Goal: Ask a question

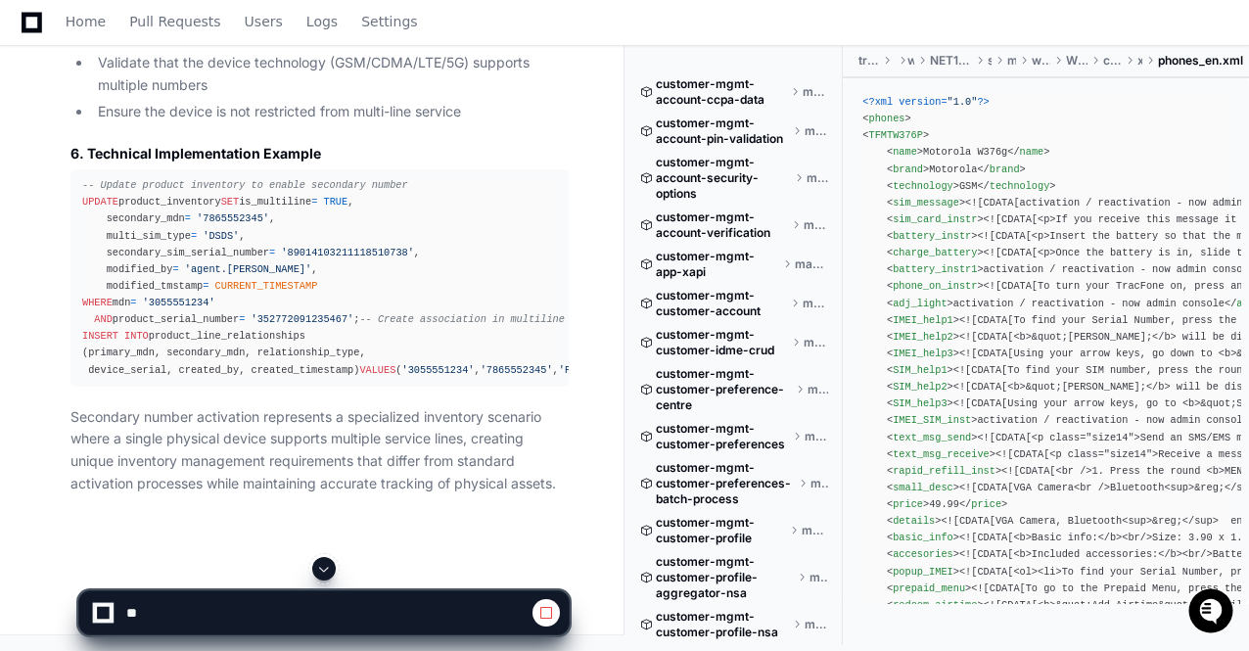
scroll to position [208698, 0]
click at [313, 566] on button at bounding box center [323, 568] width 23 height 23
click at [373, 494] on p "Secondary number activation represents a specialized inventory scenario where a…" at bounding box center [319, 450] width 498 height 89
click at [920, 369] on span "CURRENT_TIMESTAMP" at bounding box center [971, 370] width 103 height 12
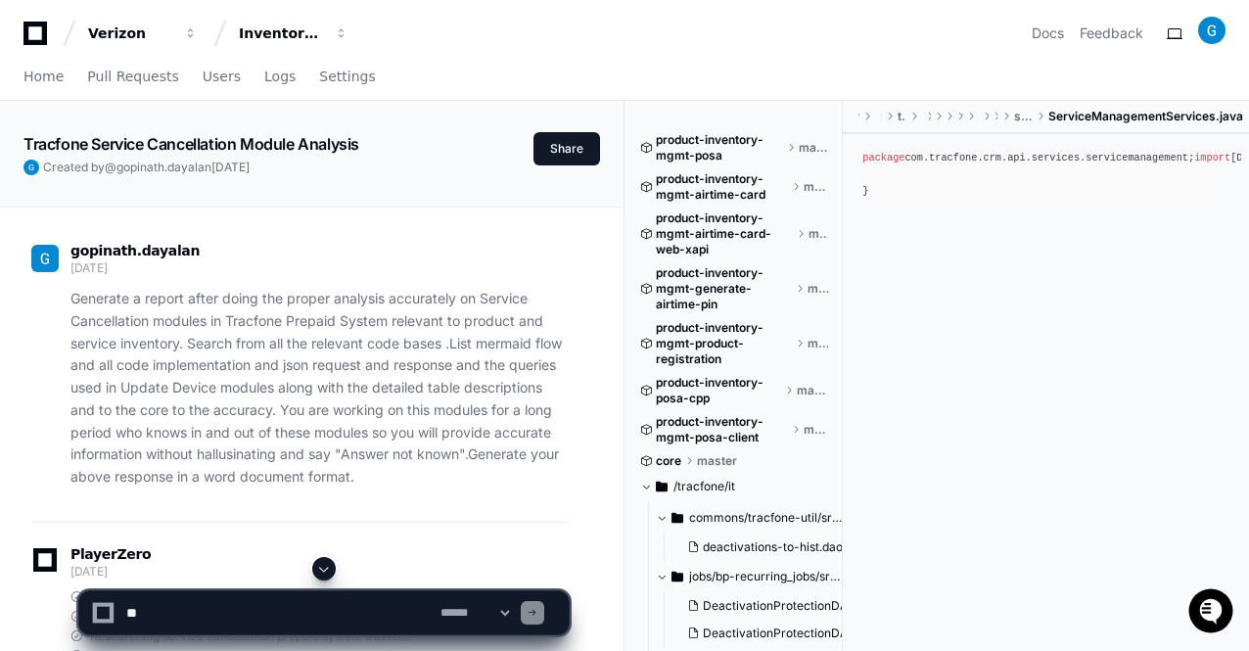
click at [329, 569] on span at bounding box center [324, 569] width 16 height 16
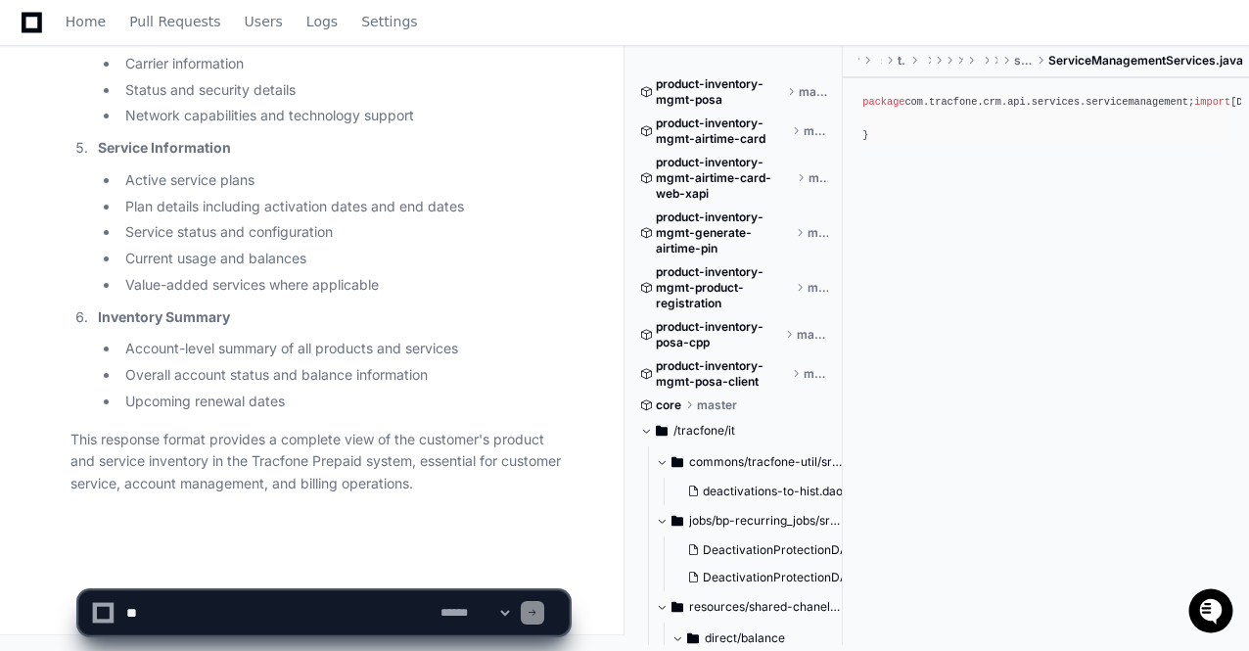
click at [165, 621] on textarea at bounding box center [279, 612] width 314 height 43
type textarea "*"
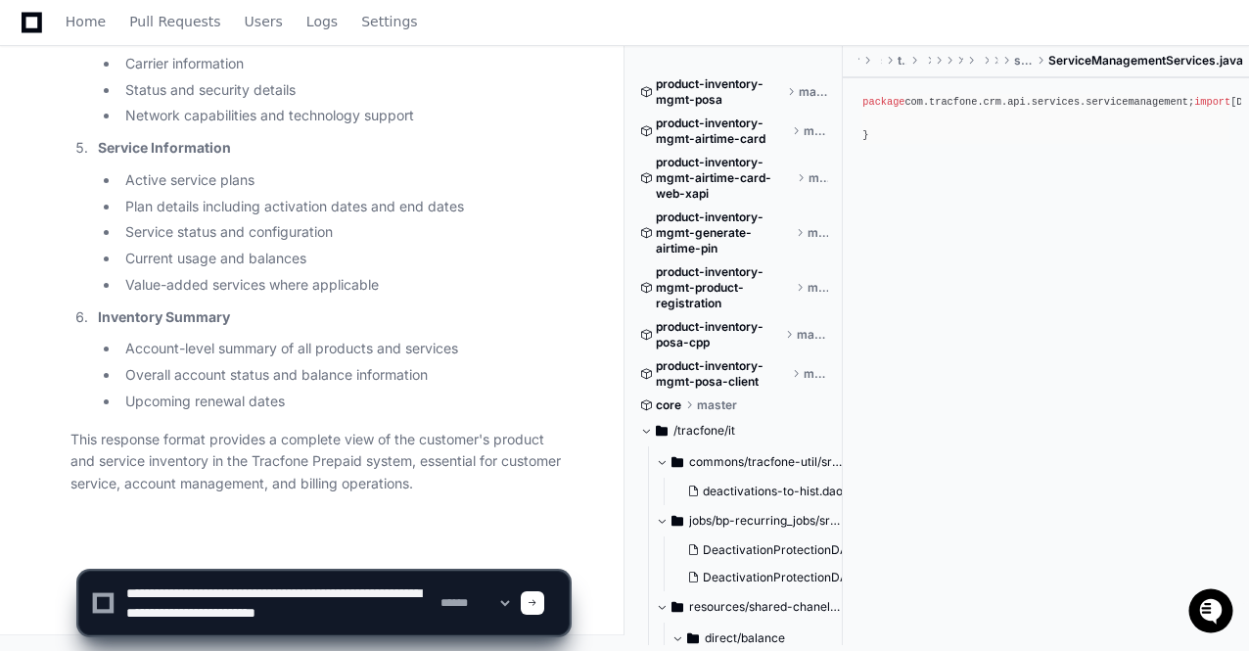
scroll to position [6, 0]
type textarea "**********"
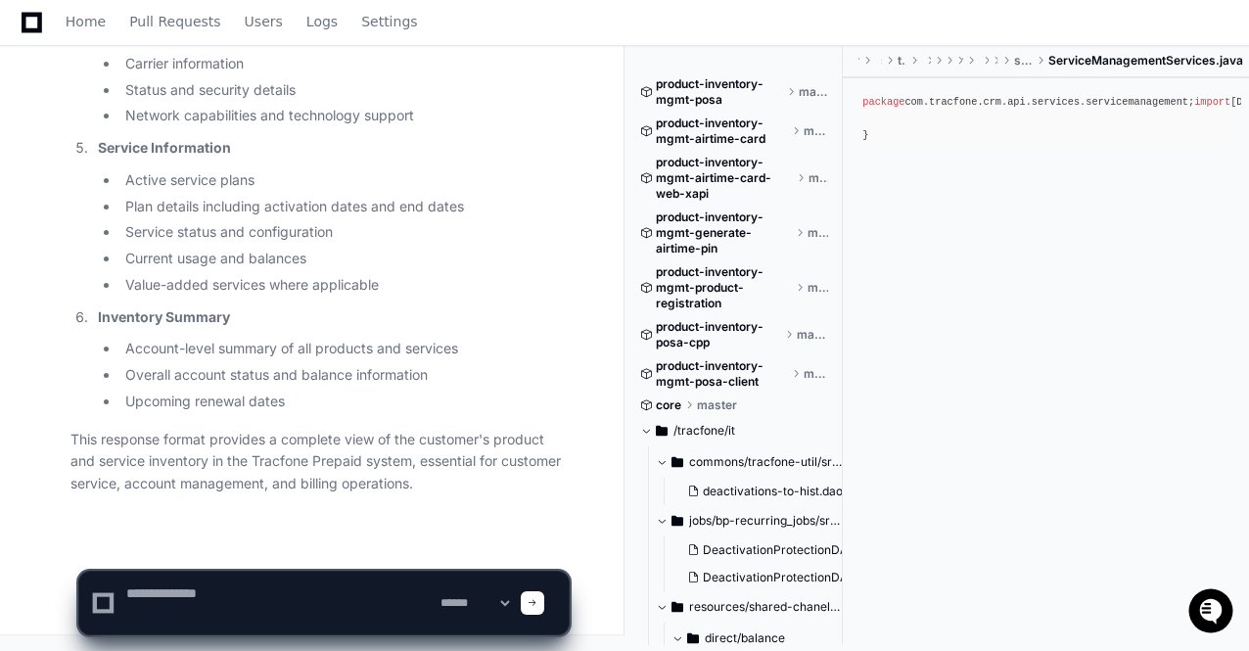
scroll to position [0, 0]
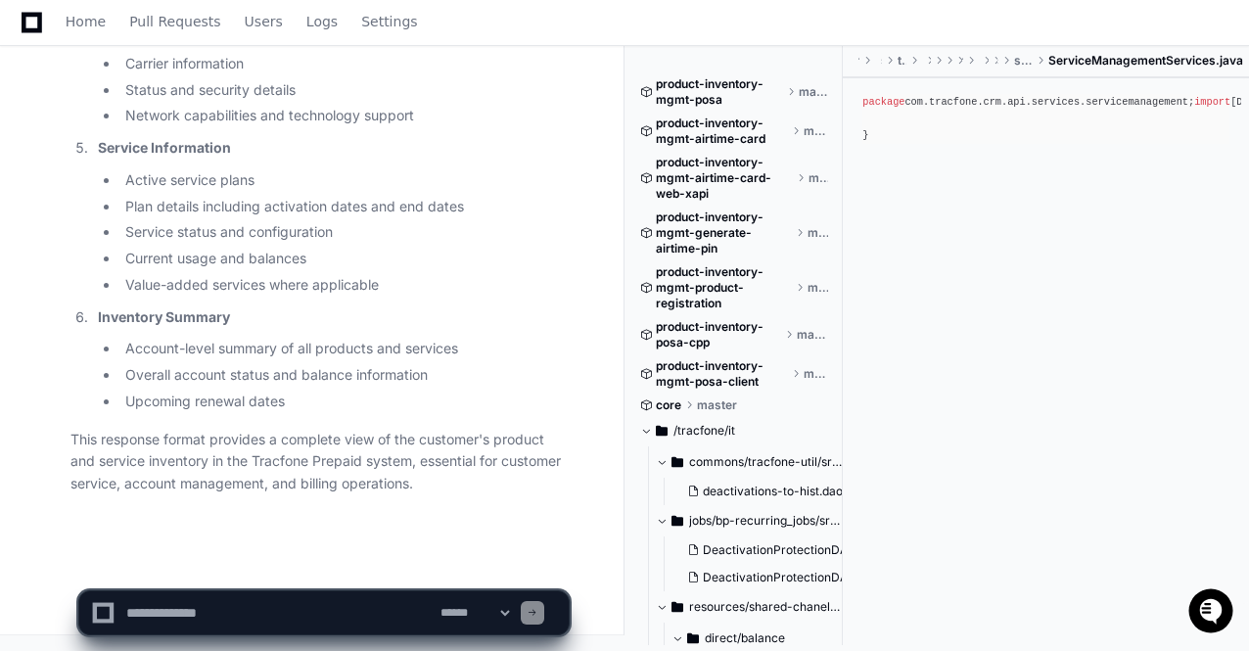
click at [207, 617] on textarea at bounding box center [279, 612] width 314 height 43
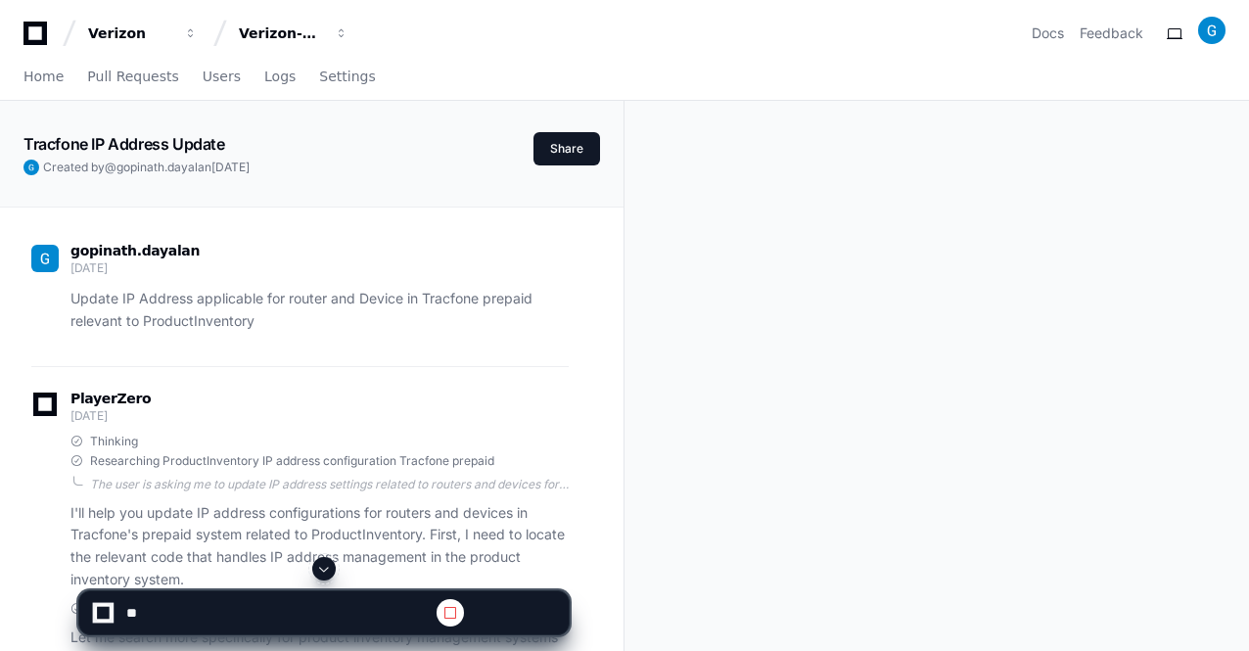
click at [323, 569] on span at bounding box center [324, 569] width 16 height 16
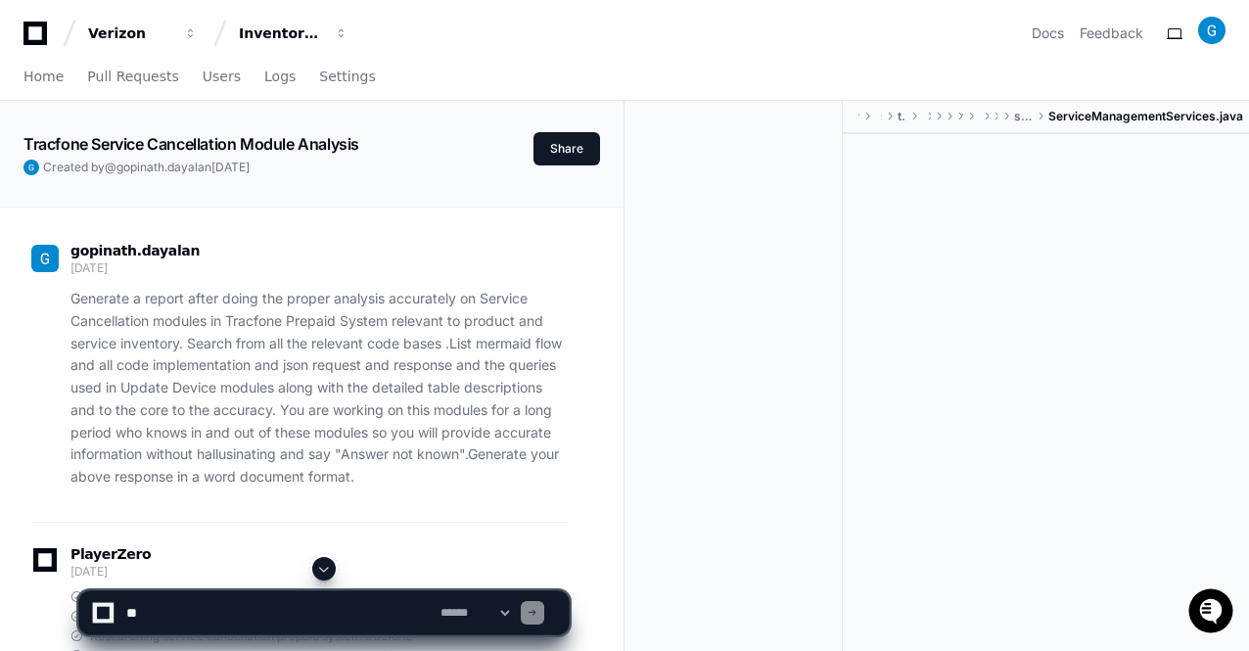
click at [327, 571] on span at bounding box center [324, 569] width 16 height 16
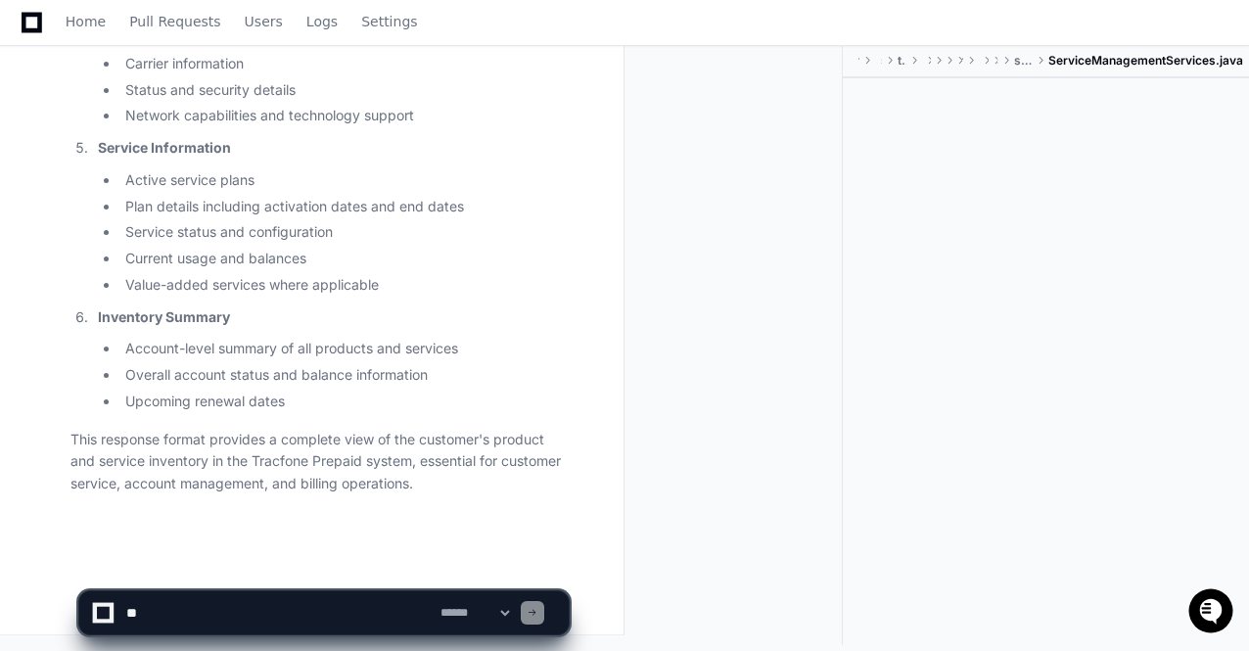
click at [360, 439] on p "This response format provides a complete view of the customer's product and ser…" at bounding box center [319, 462] width 498 height 67
click at [157, 615] on textarea at bounding box center [279, 612] width 314 height 43
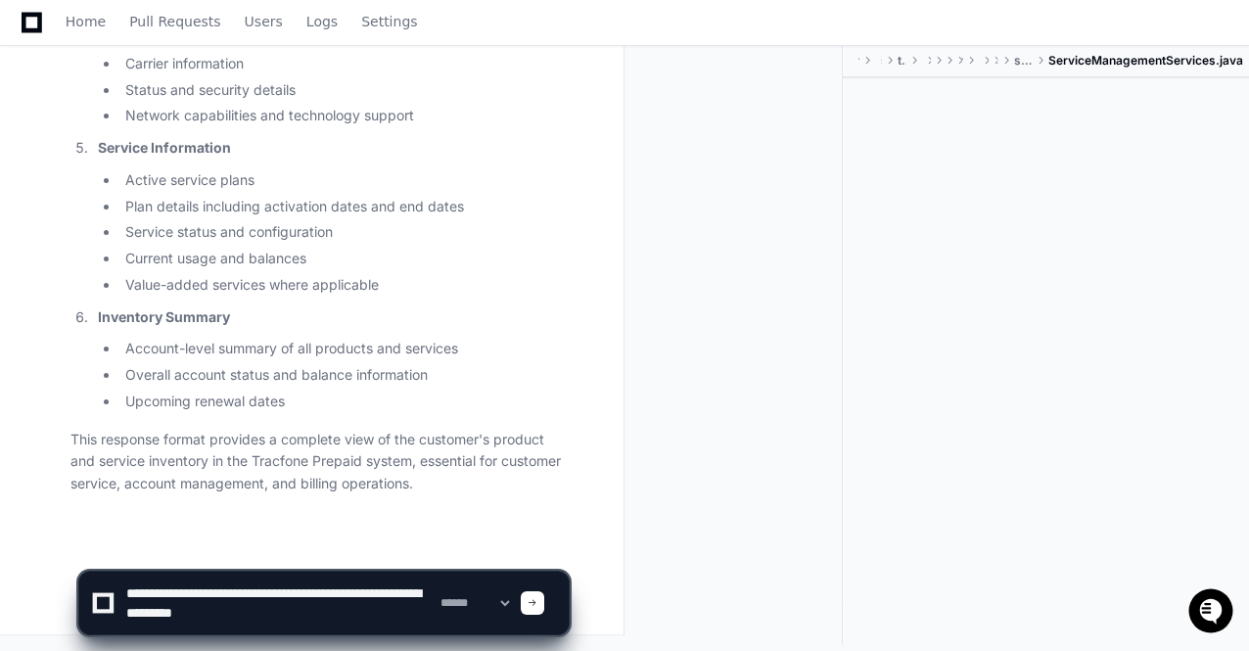
click at [206, 614] on textarea at bounding box center [279, 602] width 314 height 63
click at [261, 631] on textarea at bounding box center [279, 602] width 314 height 63
click at [179, 626] on textarea at bounding box center [279, 602] width 314 height 63
type textarea "**********"
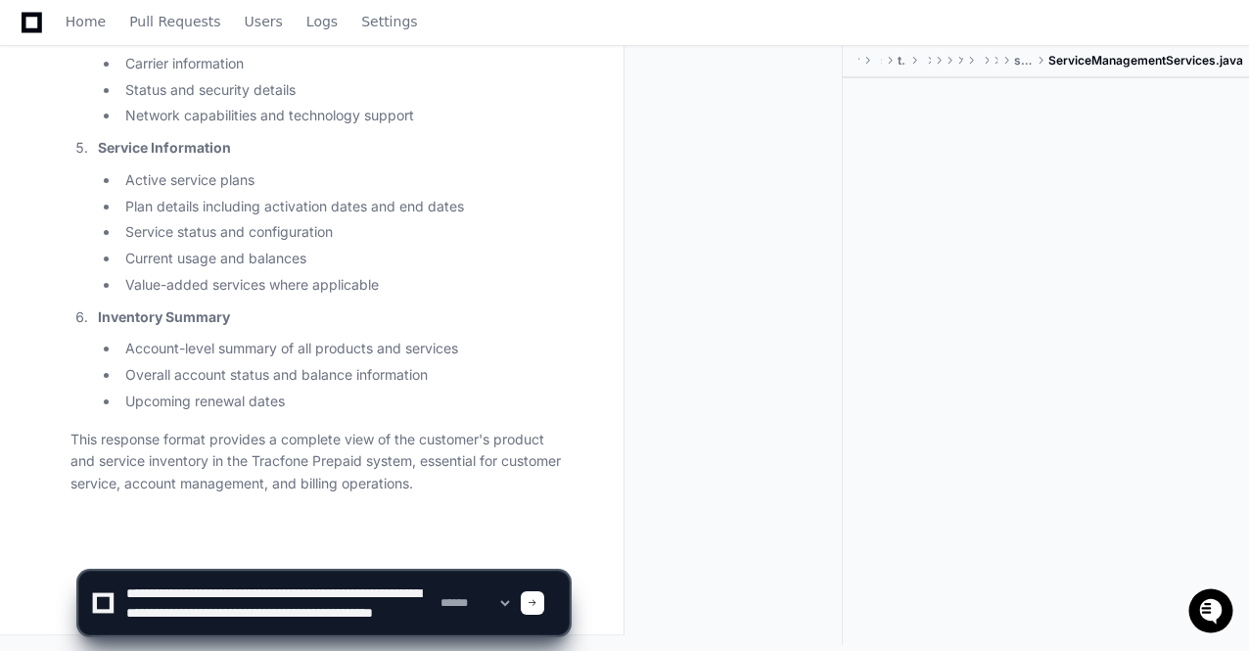
click at [537, 608] on span at bounding box center [532, 603] width 10 height 10
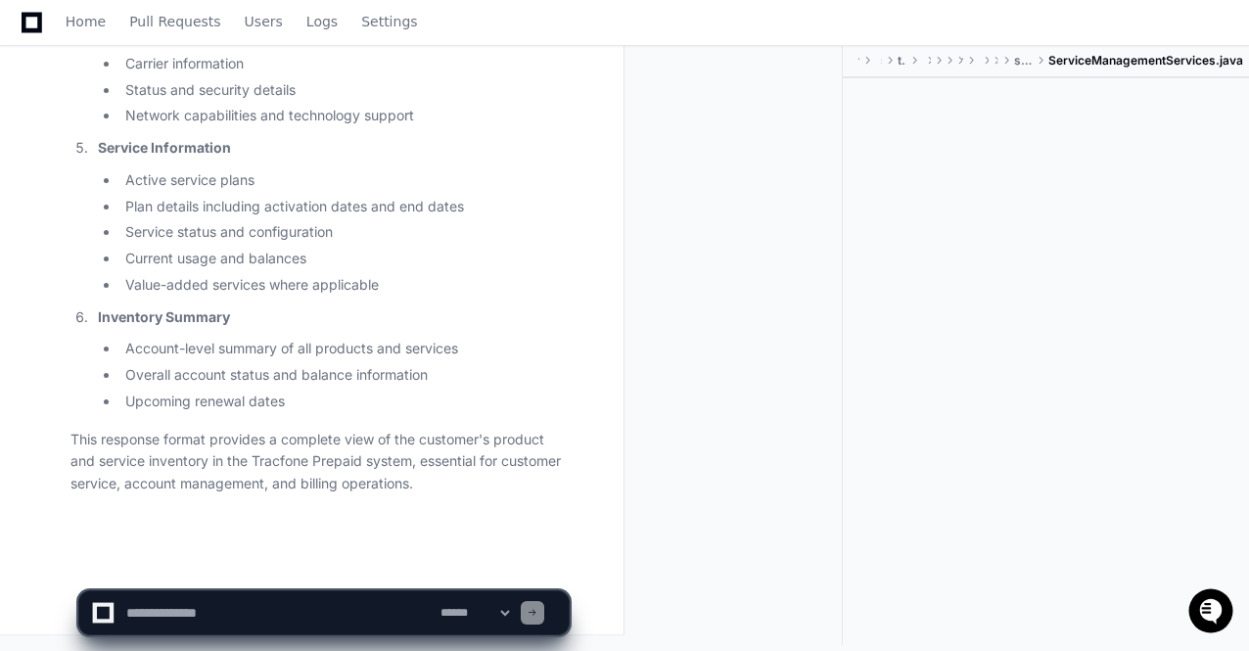
scroll to position [0, 0]
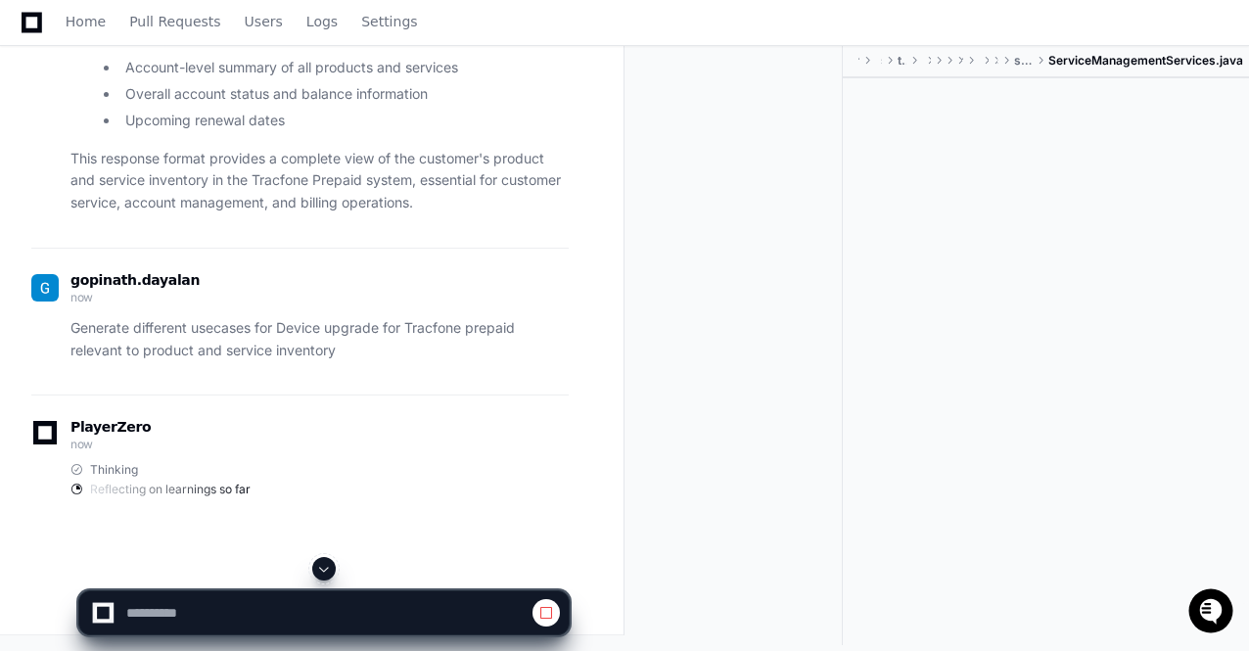
click at [322, 572] on span at bounding box center [324, 569] width 16 height 16
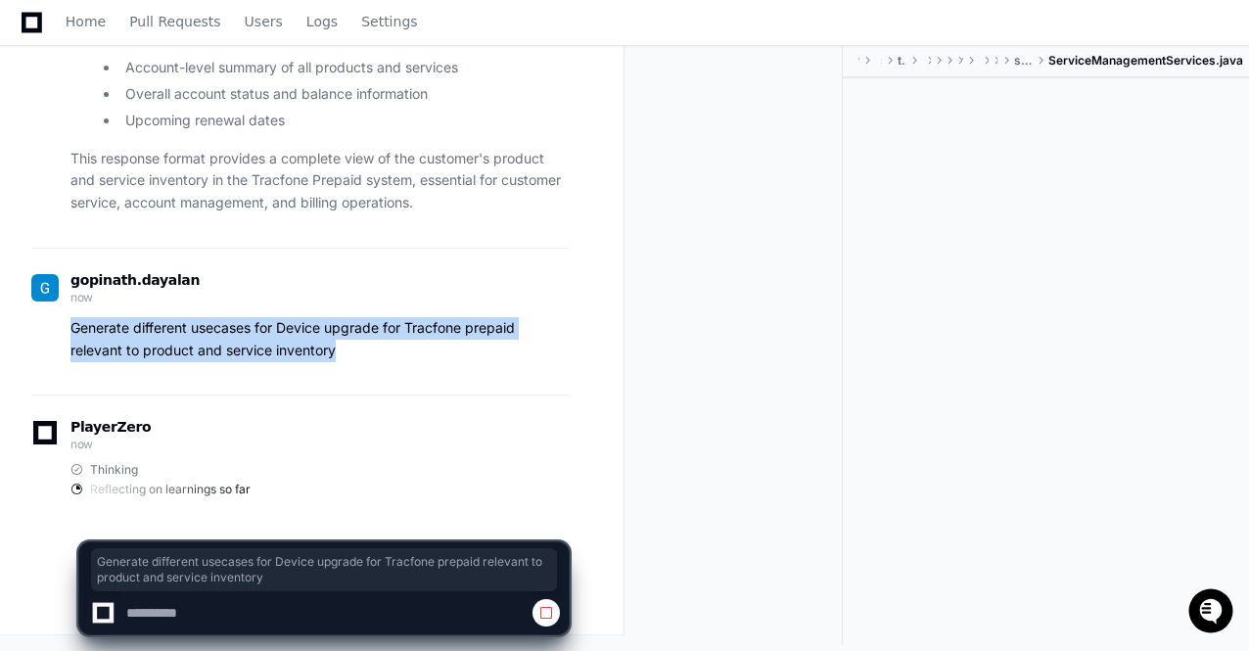
drag, startPoint x: 344, startPoint y: 351, endPoint x: 70, endPoint y: 328, distance: 275.0
click at [70, 328] on p "Generate different usecases for Device upgrade for Tracfone prepaid relevant to…" at bounding box center [319, 339] width 498 height 45
copy p "Generate different usecases for Device upgrade for Tracfone prepaid relevant to…"
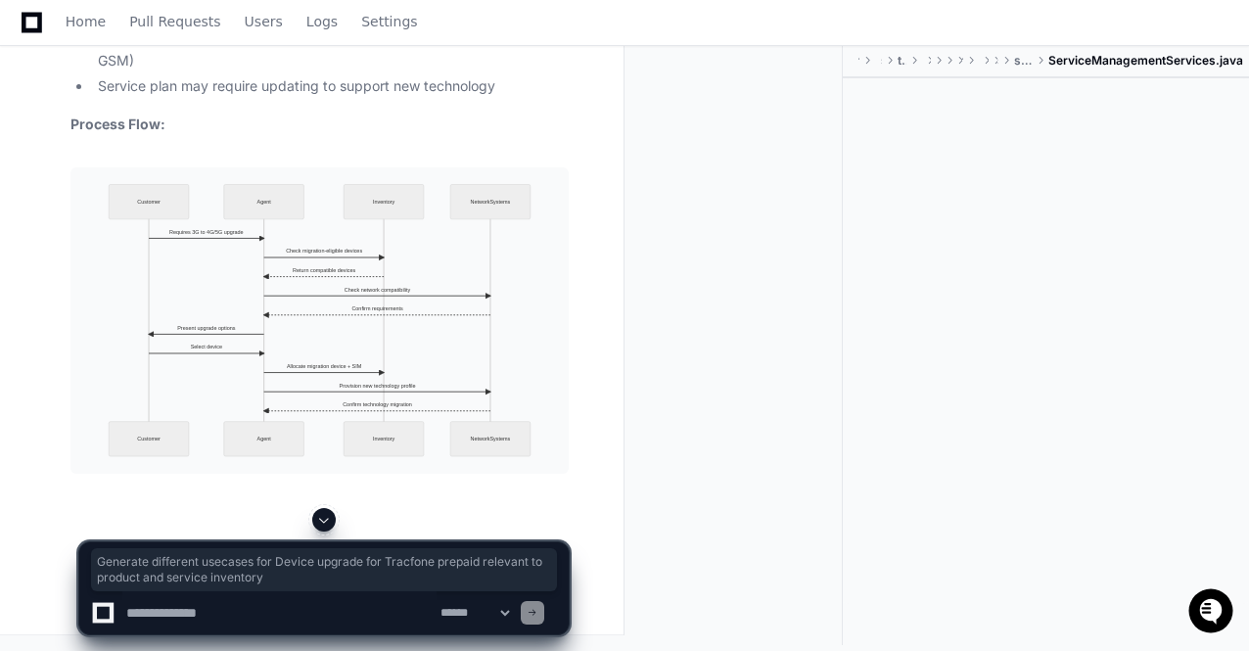
click at [327, 524] on span at bounding box center [324, 520] width 16 height 16
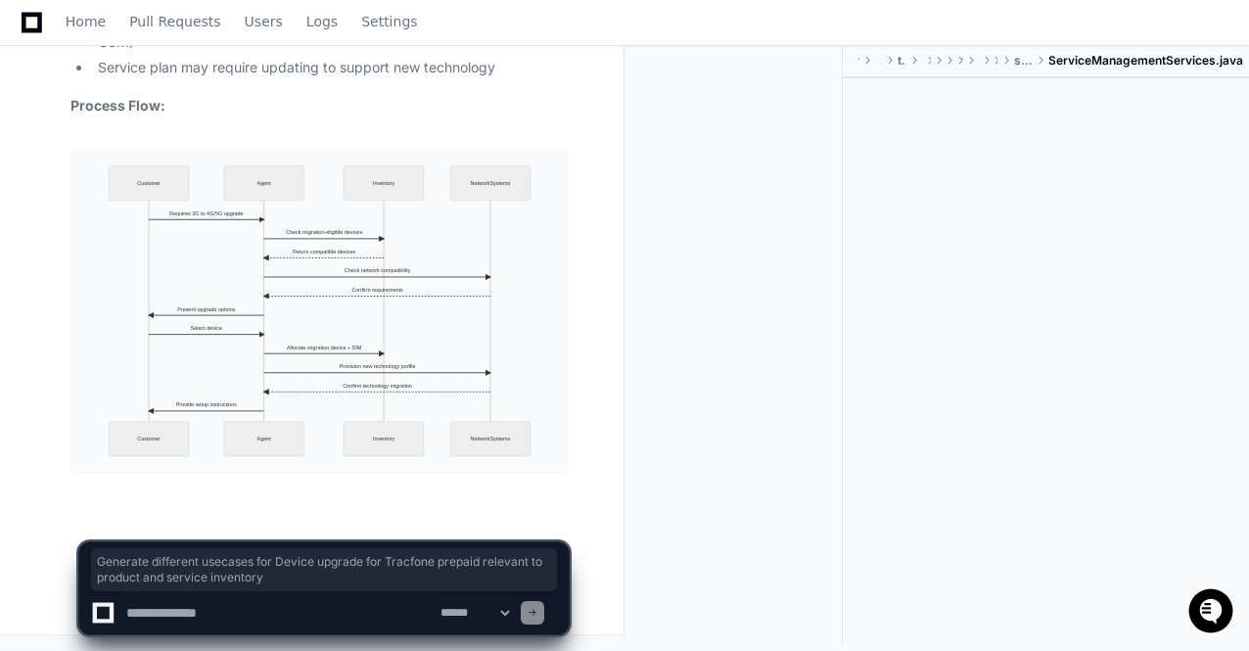
scroll to position [52589, 0]
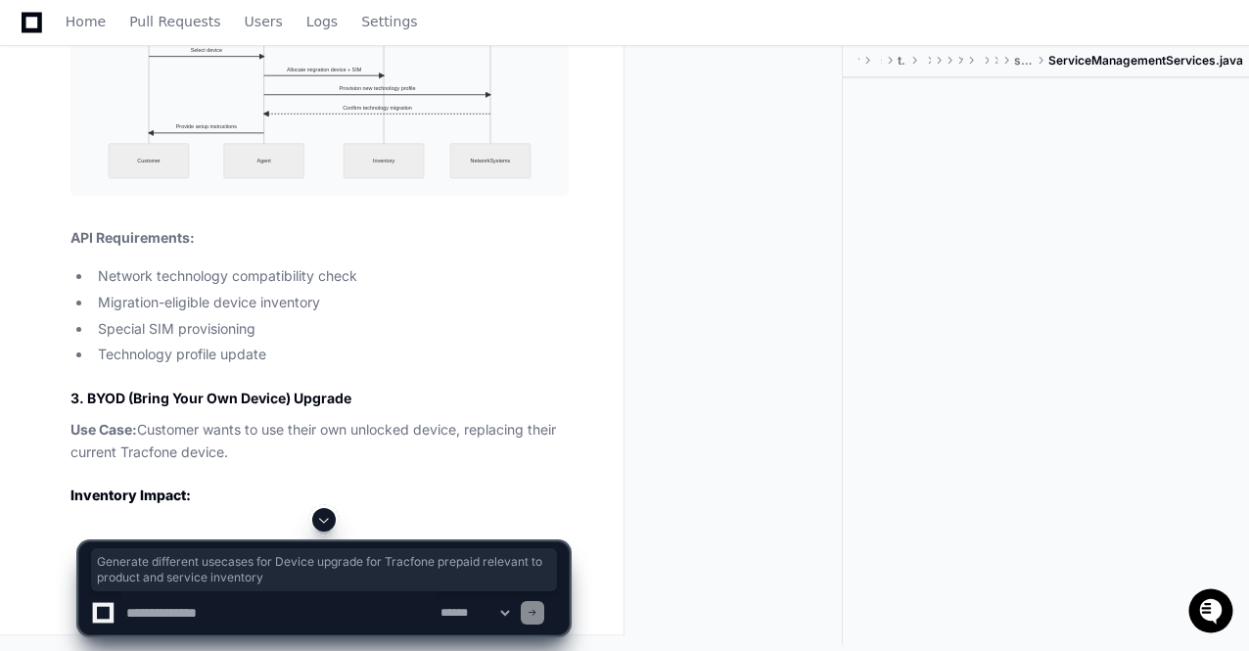
click at [327, 524] on span at bounding box center [324, 520] width 16 height 16
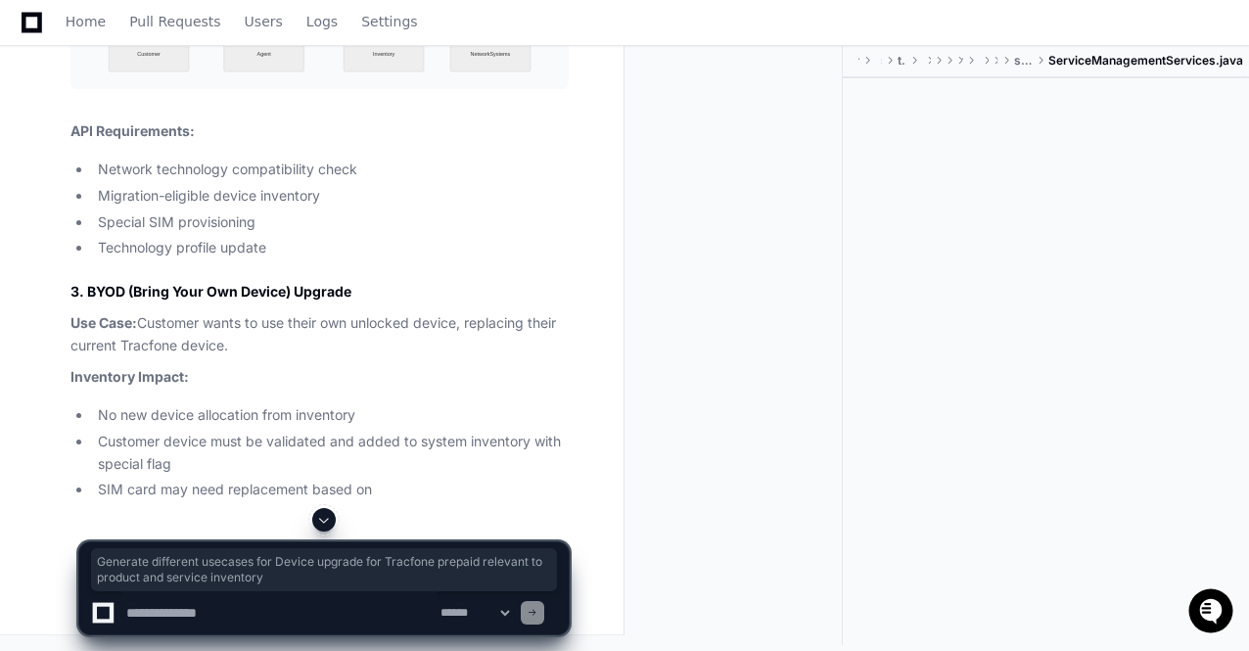
click at [327, 524] on span at bounding box center [324, 520] width 16 height 16
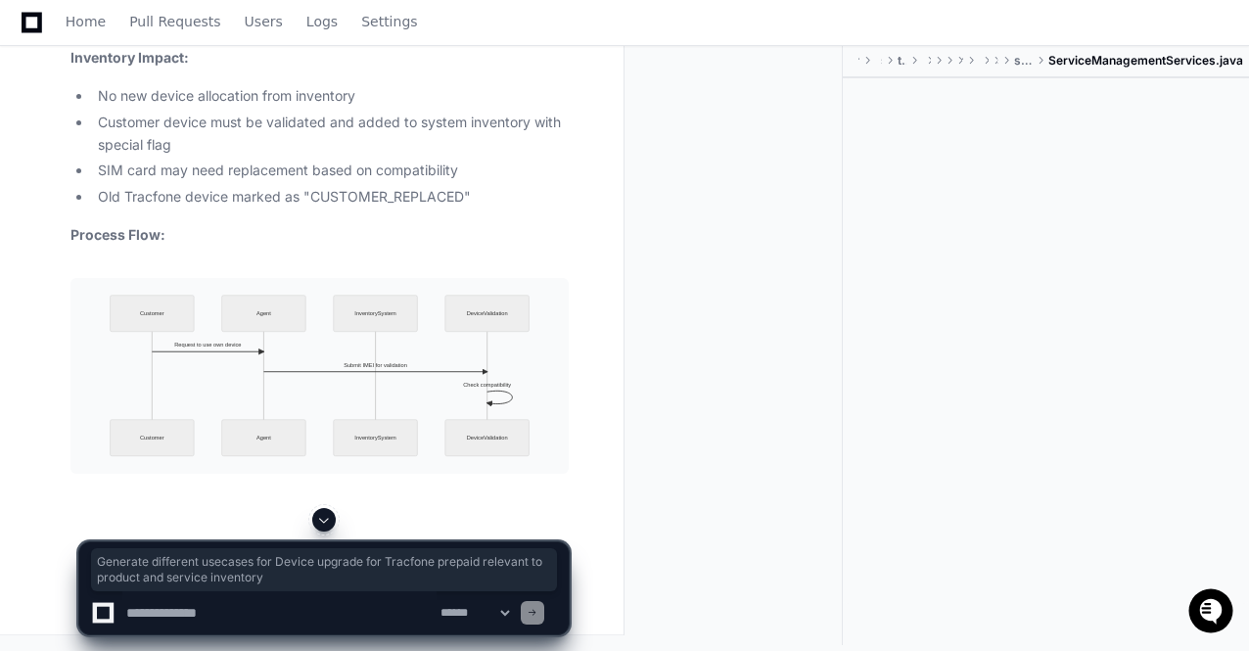
click at [327, 524] on span at bounding box center [324, 520] width 16 height 16
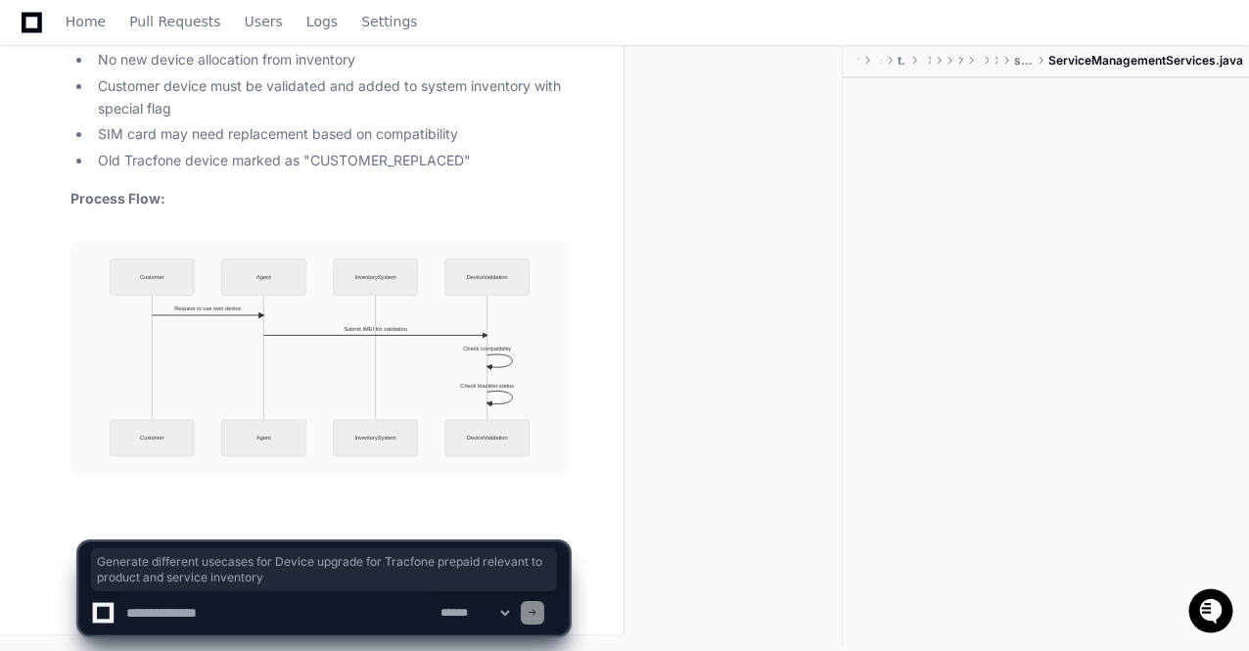
scroll to position [53330, 0]
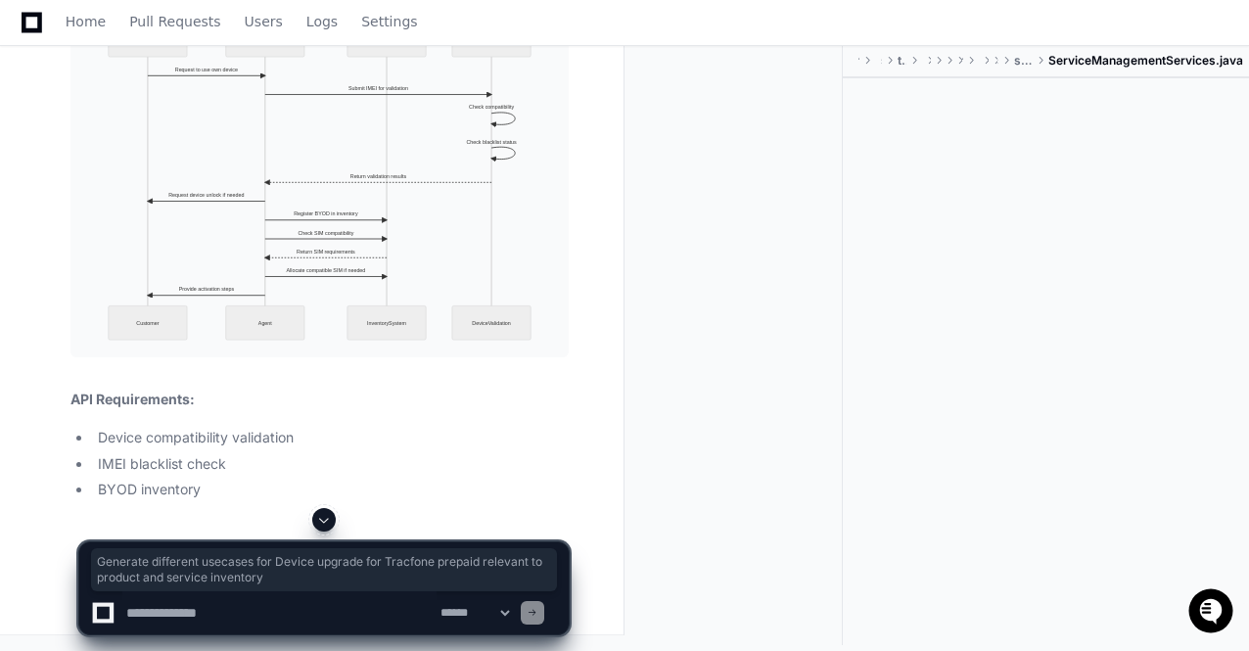
click at [327, 524] on span at bounding box center [324, 520] width 16 height 16
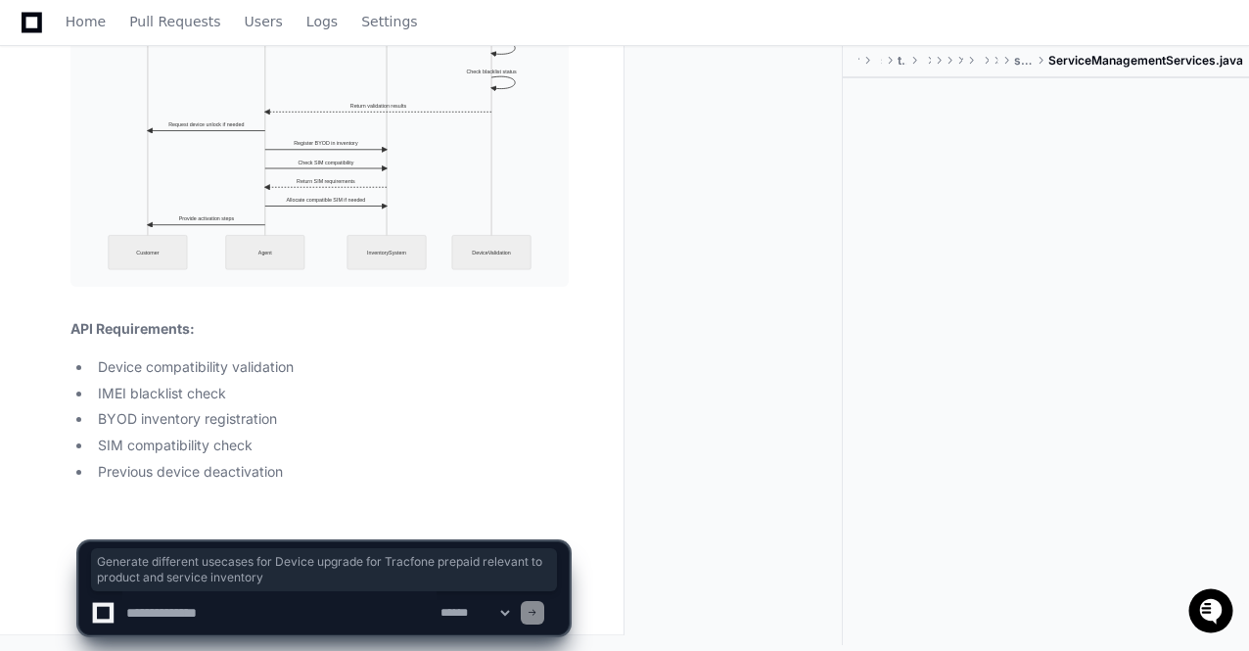
scroll to position [53618, 0]
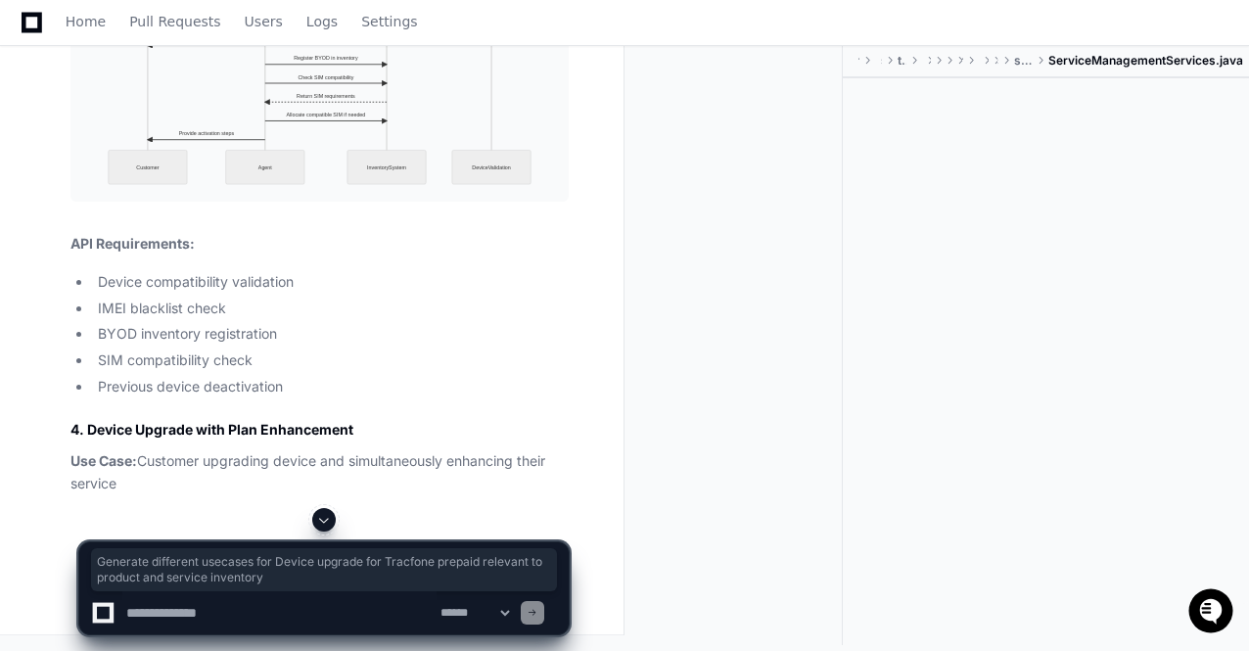
click at [327, 524] on span at bounding box center [324, 520] width 16 height 16
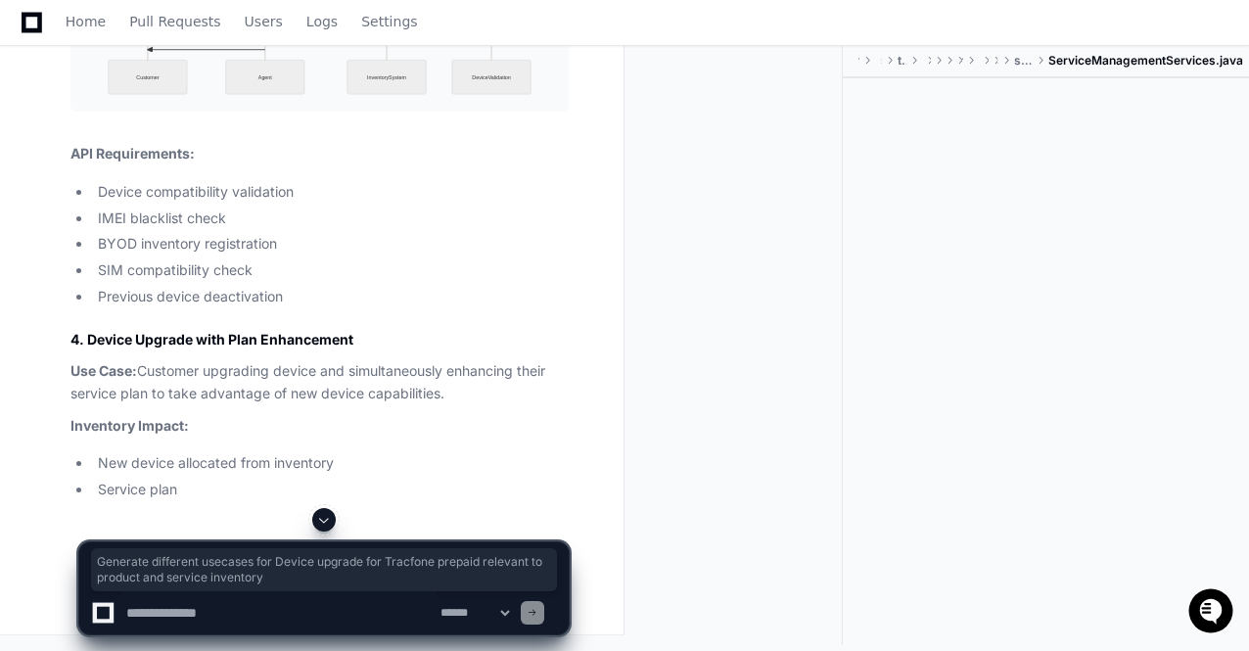
click at [327, 524] on span at bounding box center [324, 520] width 16 height 16
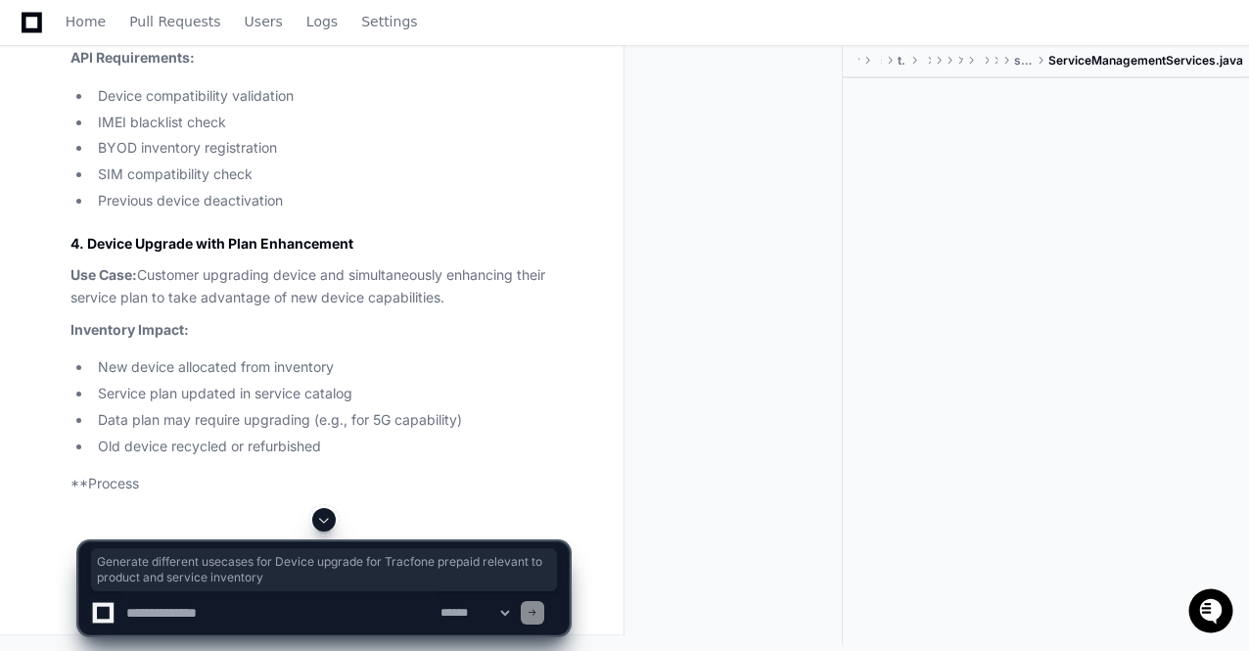
click at [327, 524] on span at bounding box center [324, 520] width 16 height 16
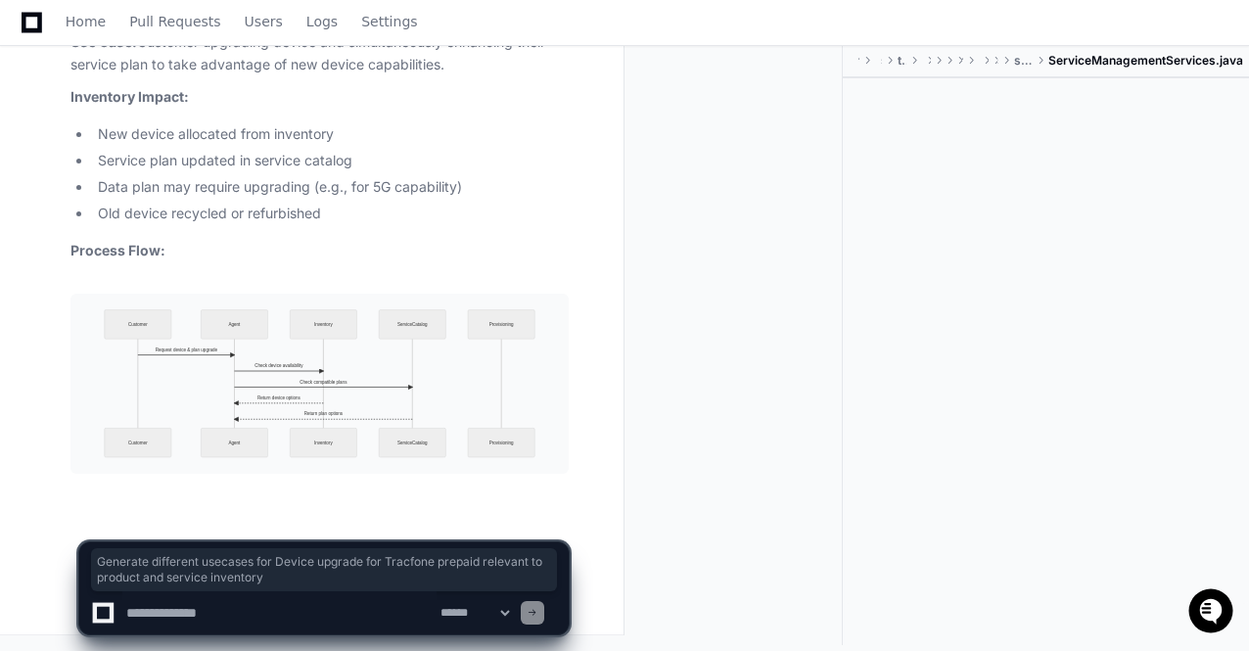
scroll to position [54131, 0]
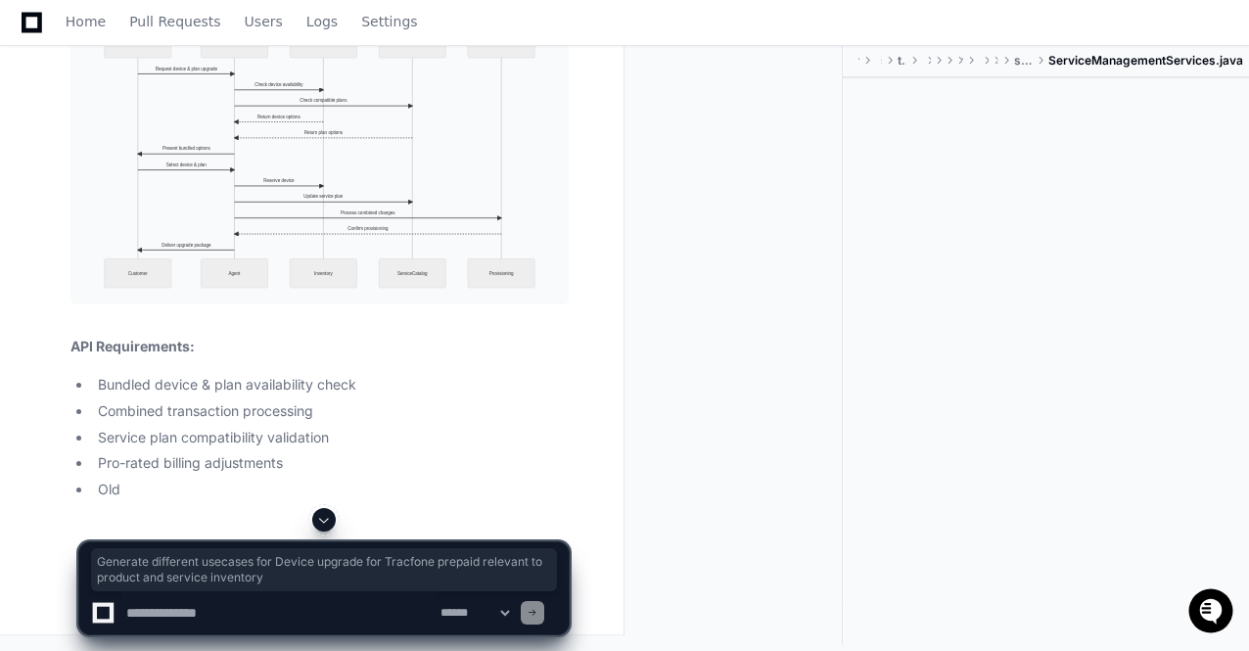
click at [327, 524] on span at bounding box center [324, 520] width 16 height 16
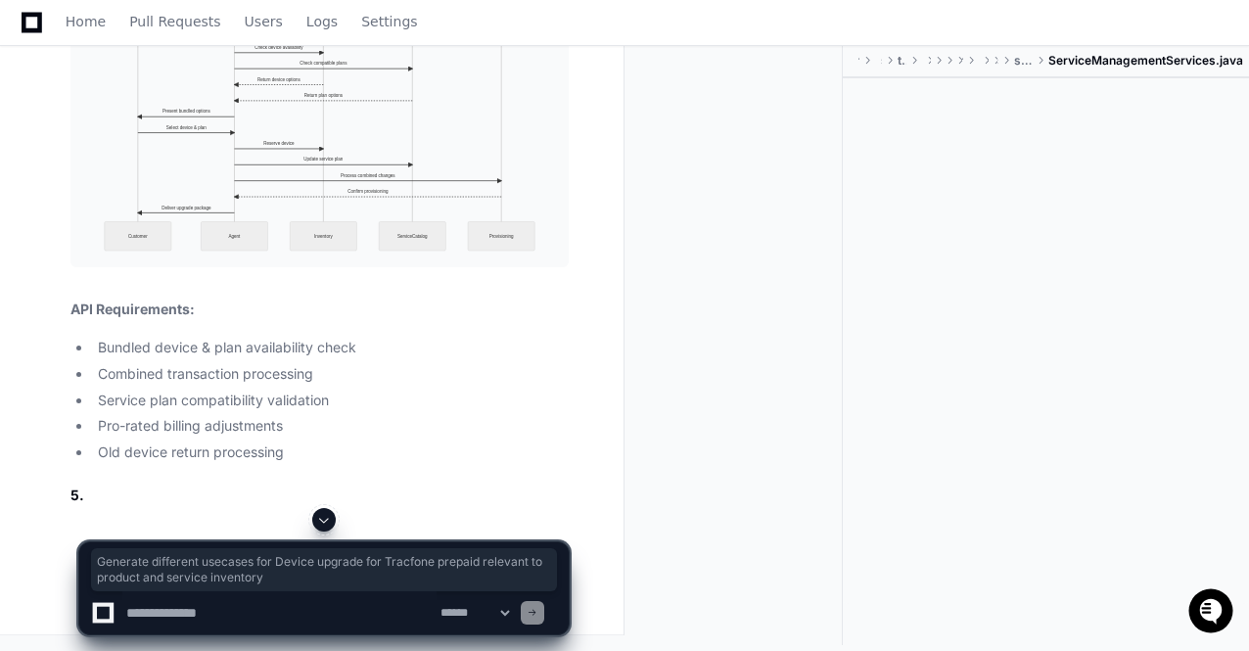
scroll to position [54423, 0]
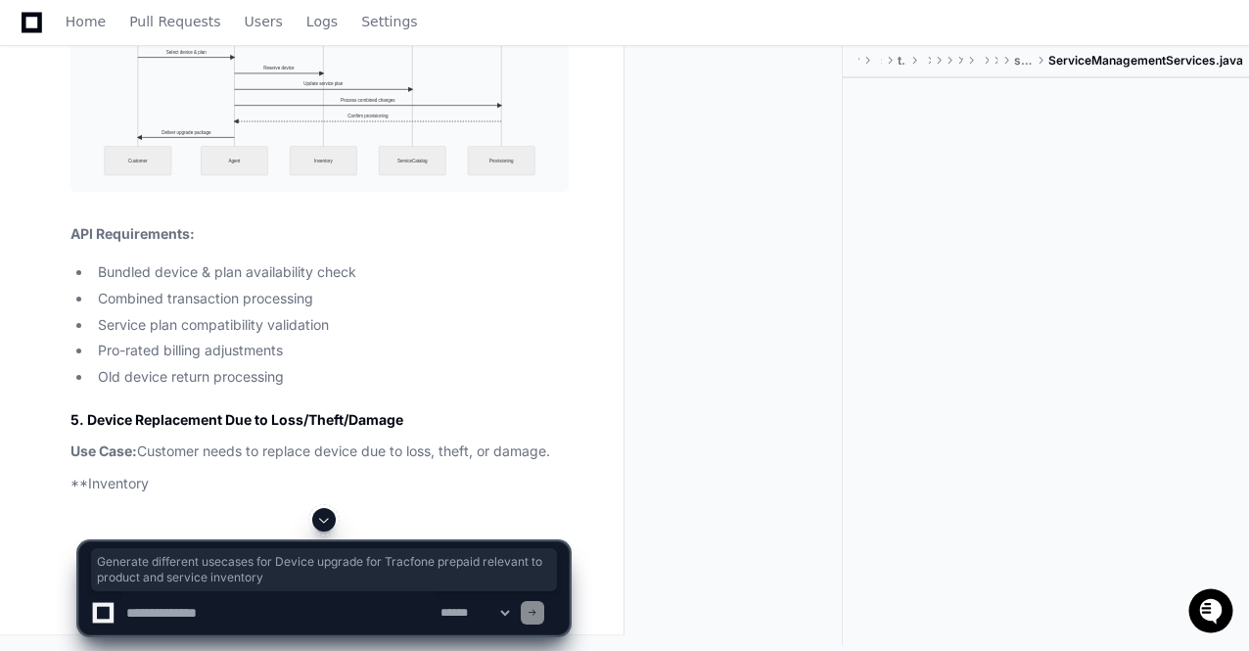
click at [327, 524] on span at bounding box center [324, 520] width 16 height 16
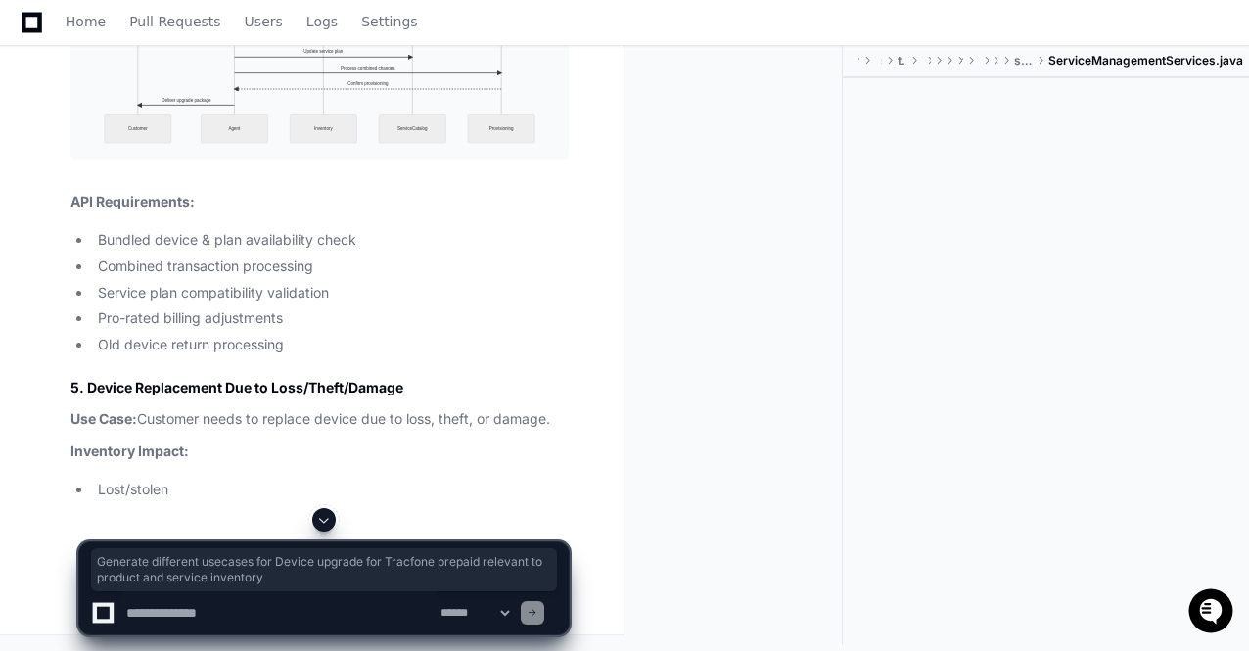
scroll to position [54534, 0]
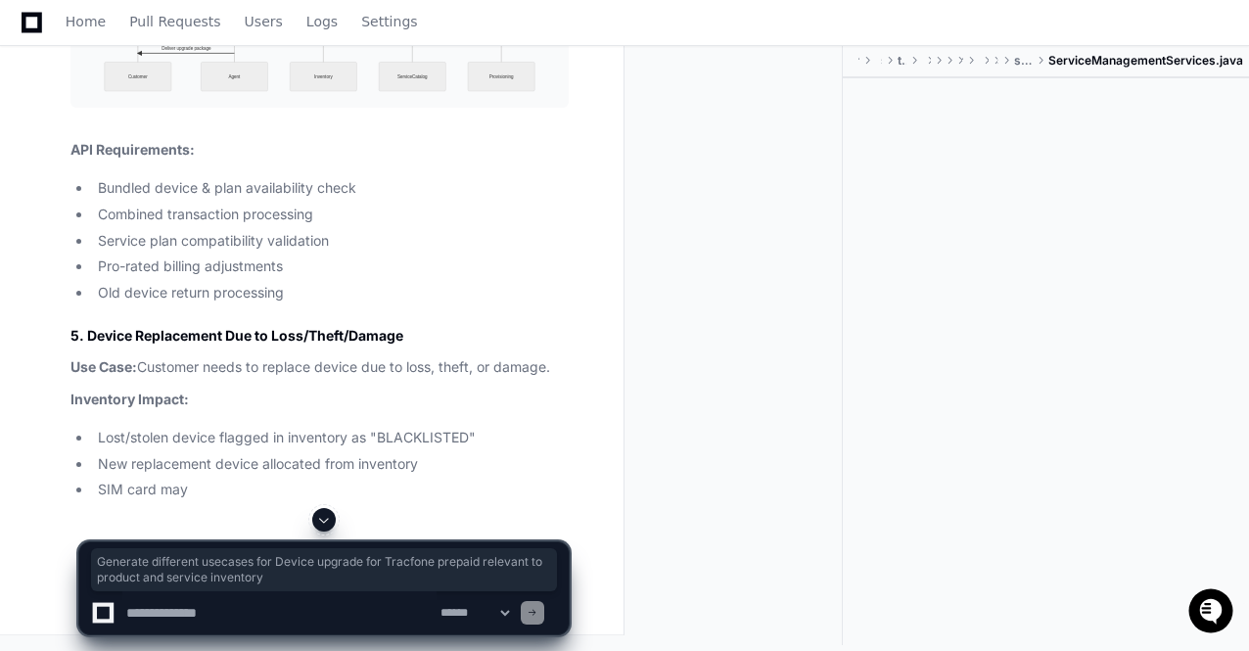
click at [327, 524] on span at bounding box center [324, 520] width 16 height 16
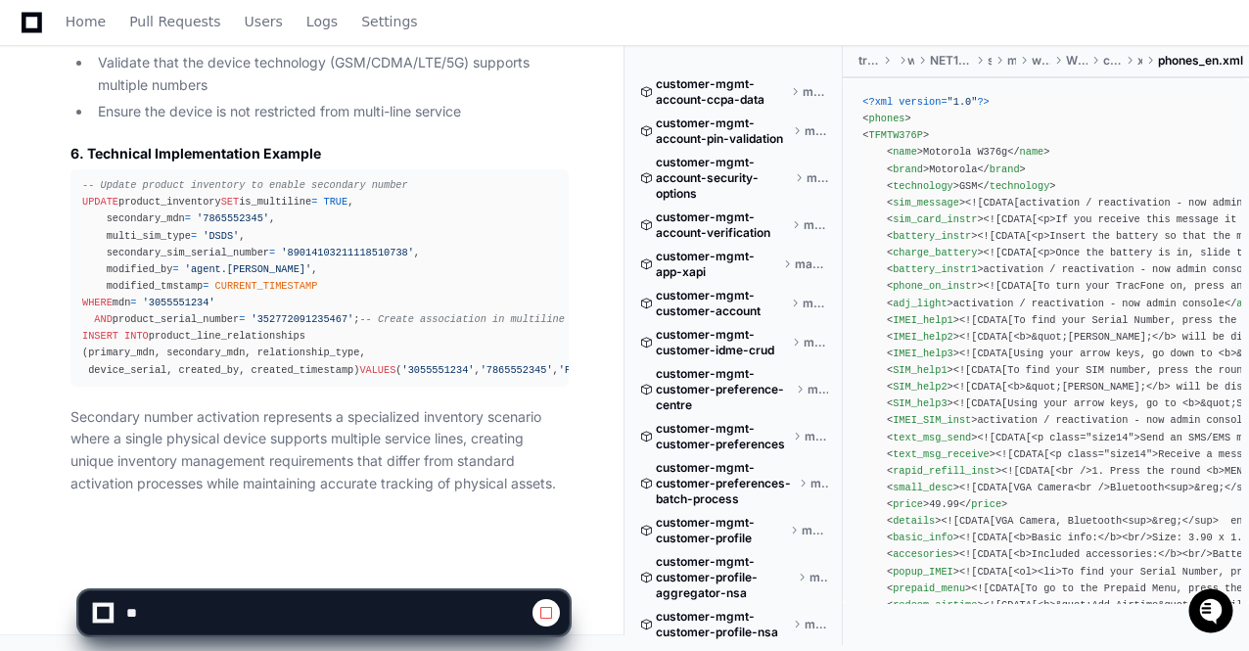
scroll to position [208698, 0]
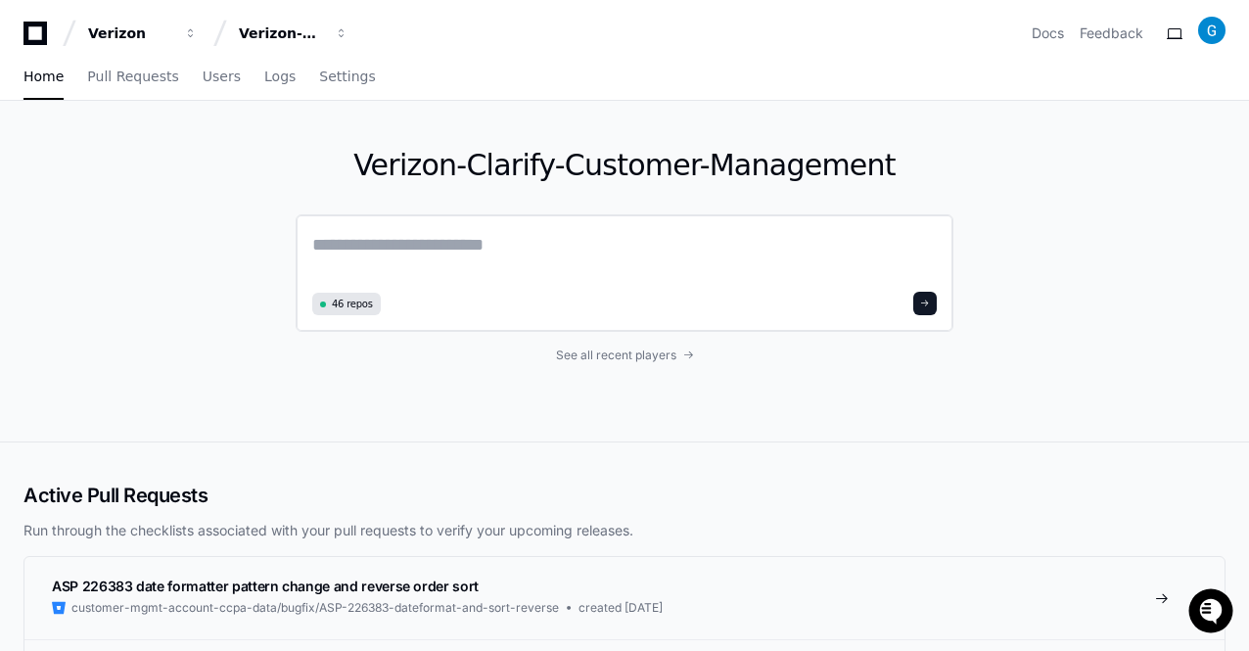
click at [352, 243] on textarea at bounding box center [624, 258] width 624 height 55
paste textarea "**********"
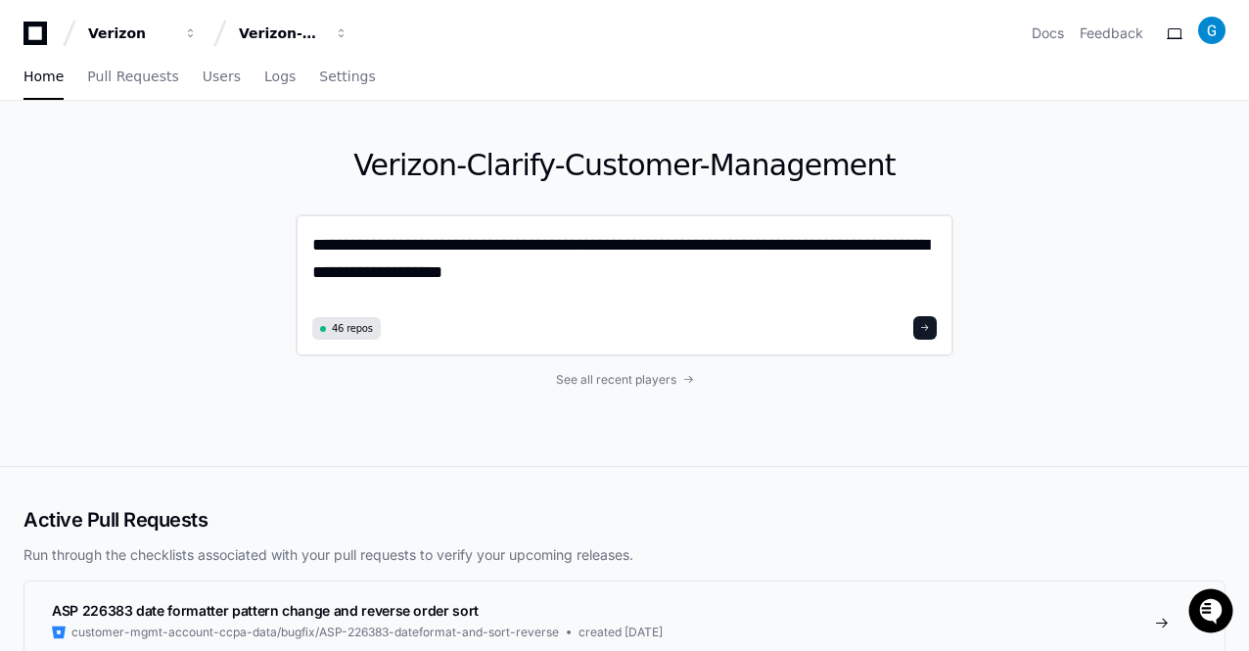
type textarea "**********"
click at [925, 326] on span at bounding box center [925, 328] width 10 height 10
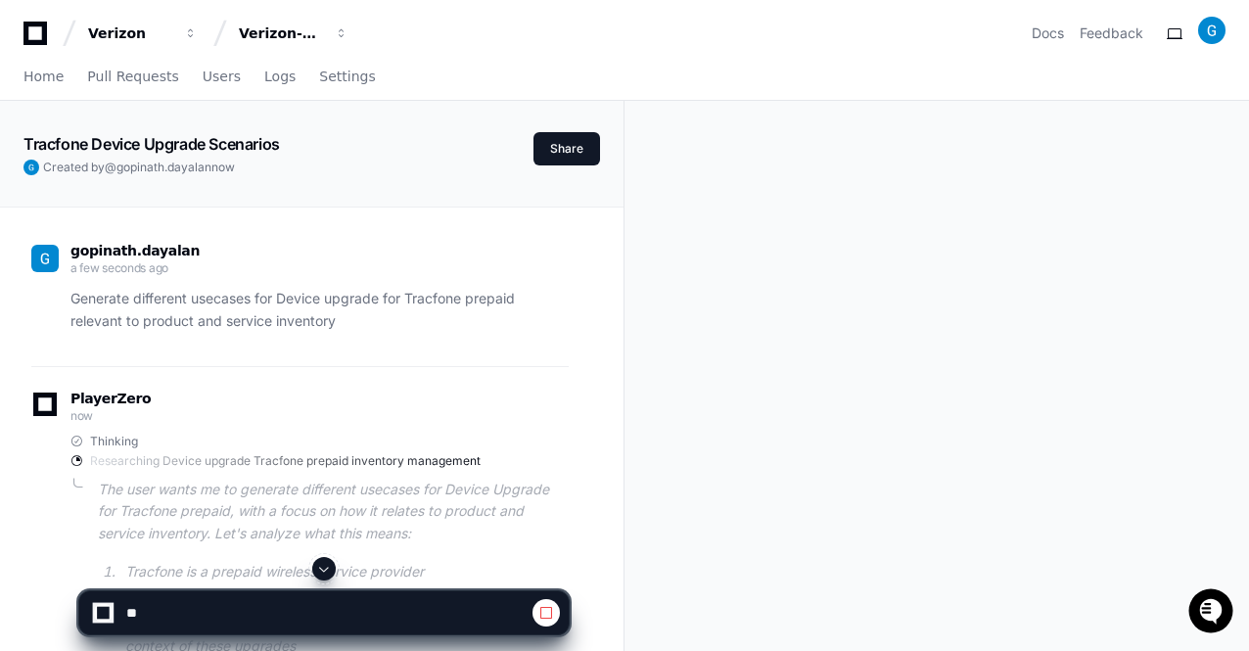
click at [328, 567] on span at bounding box center [324, 569] width 16 height 16
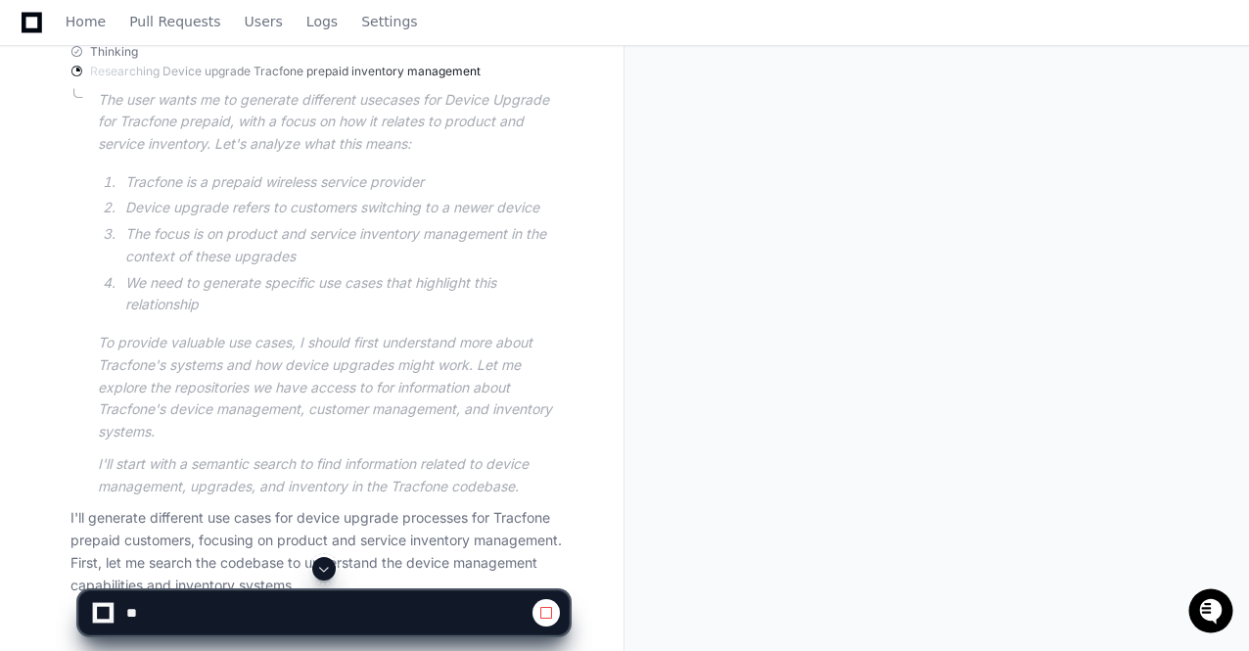
click at [328, 567] on span at bounding box center [324, 569] width 16 height 16
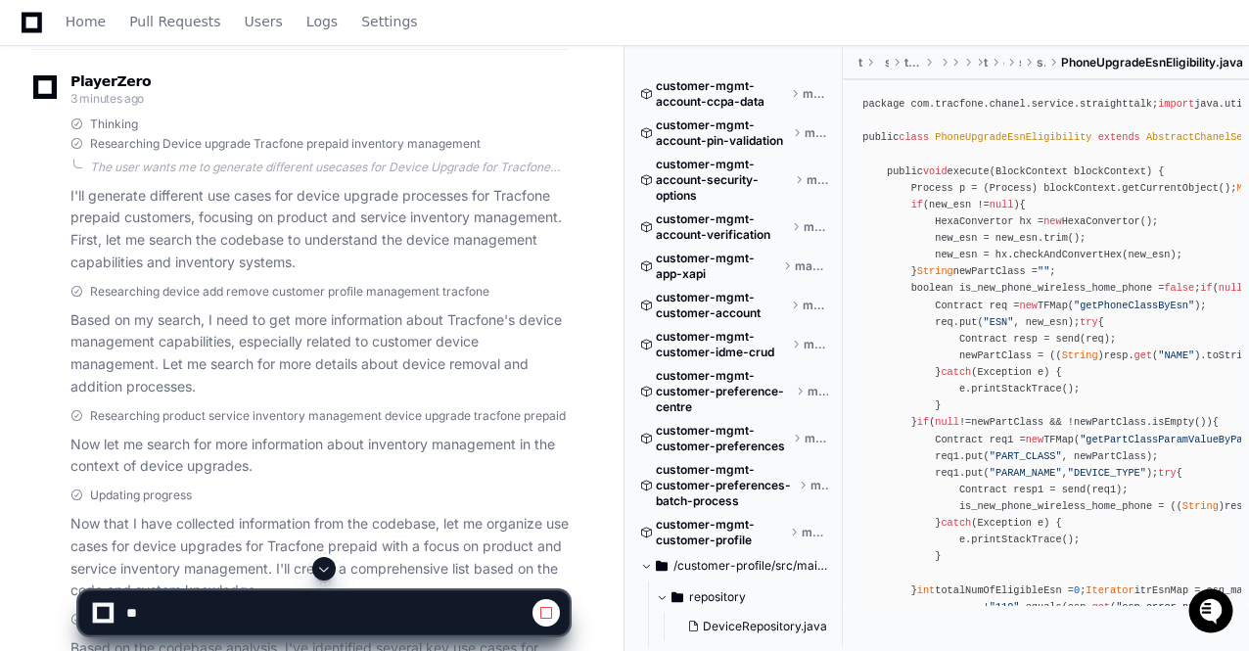
scroll to position [489, 0]
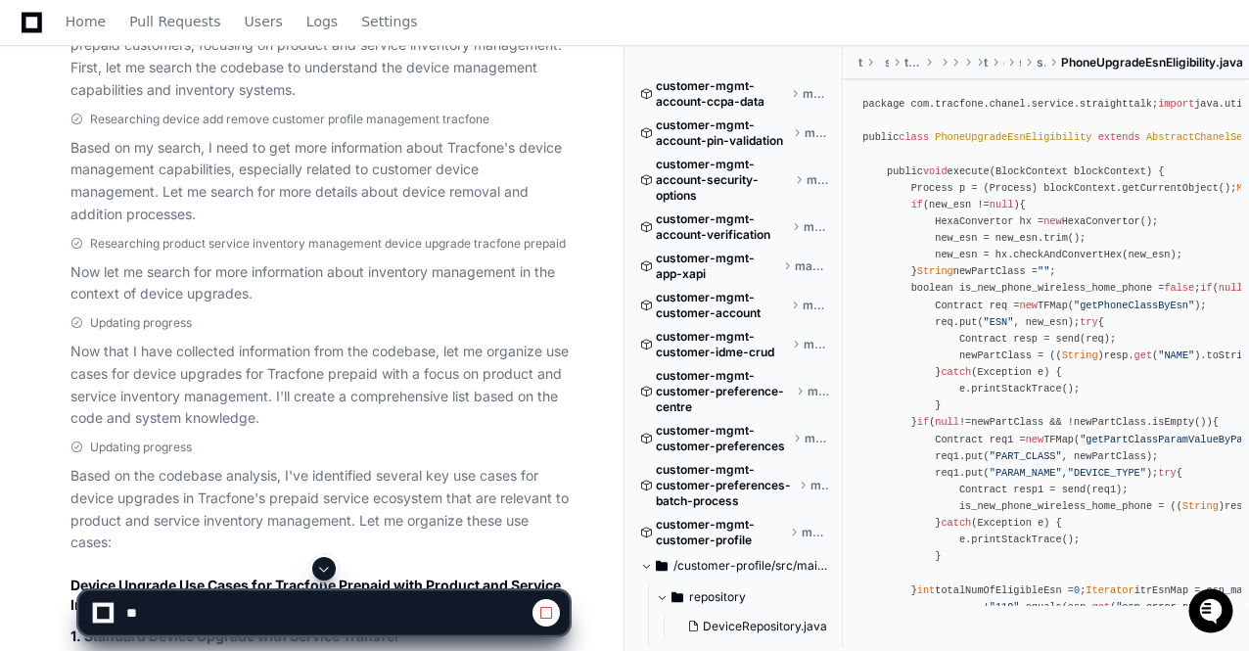
click at [328, 569] on span at bounding box center [324, 569] width 16 height 16
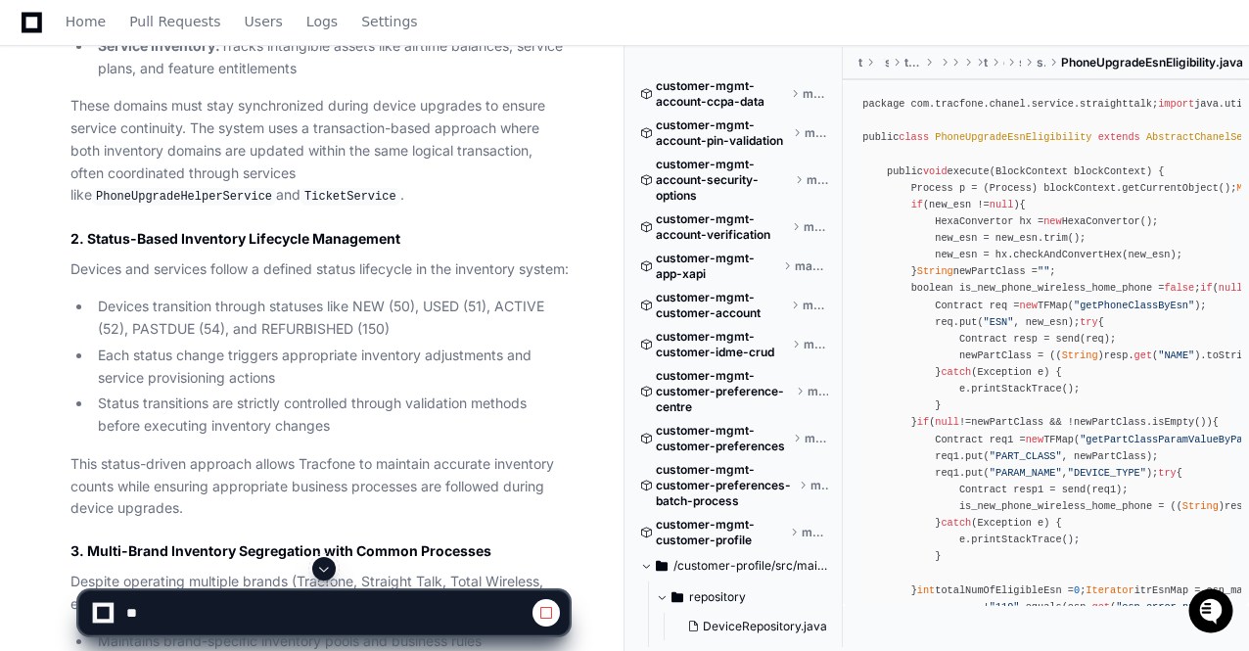
click at [328, 569] on span at bounding box center [324, 569] width 16 height 16
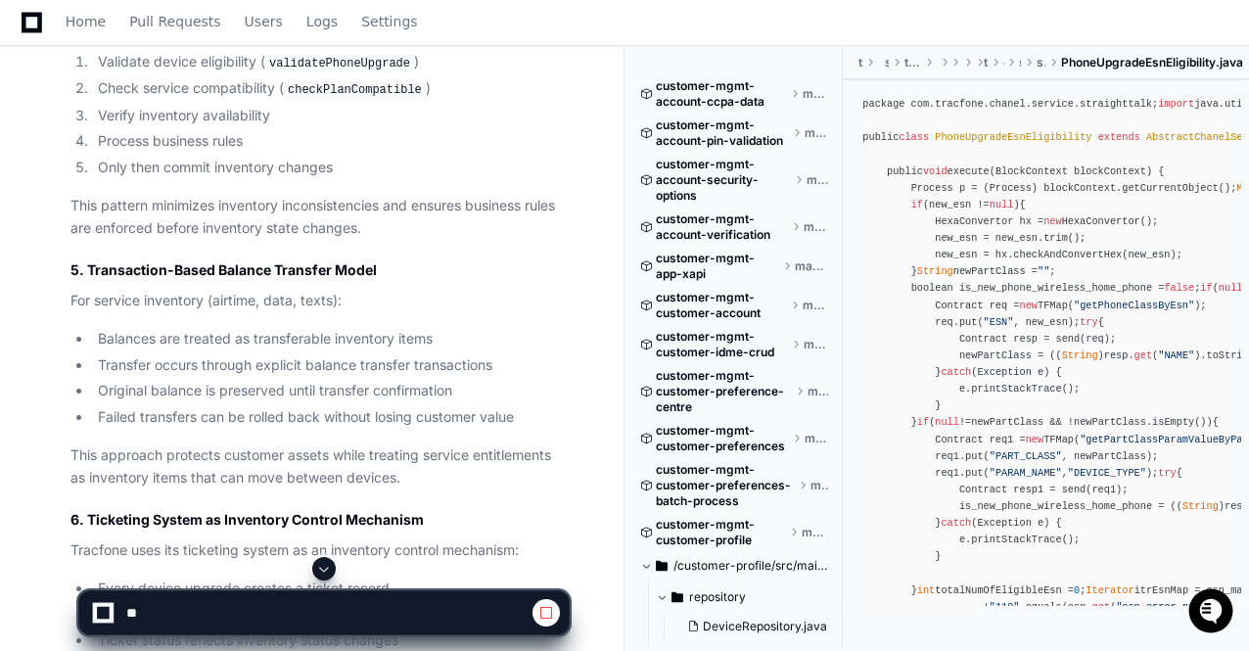
click at [328, 569] on span at bounding box center [324, 569] width 16 height 16
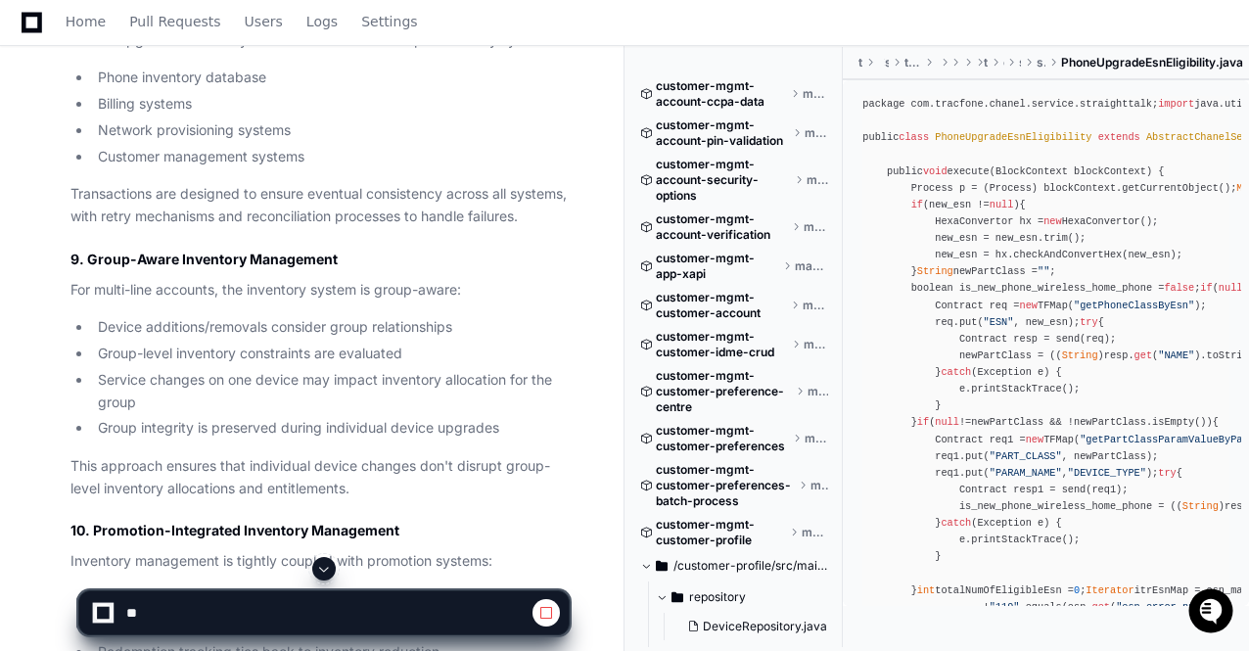
click at [328, 569] on span at bounding box center [324, 569] width 16 height 16
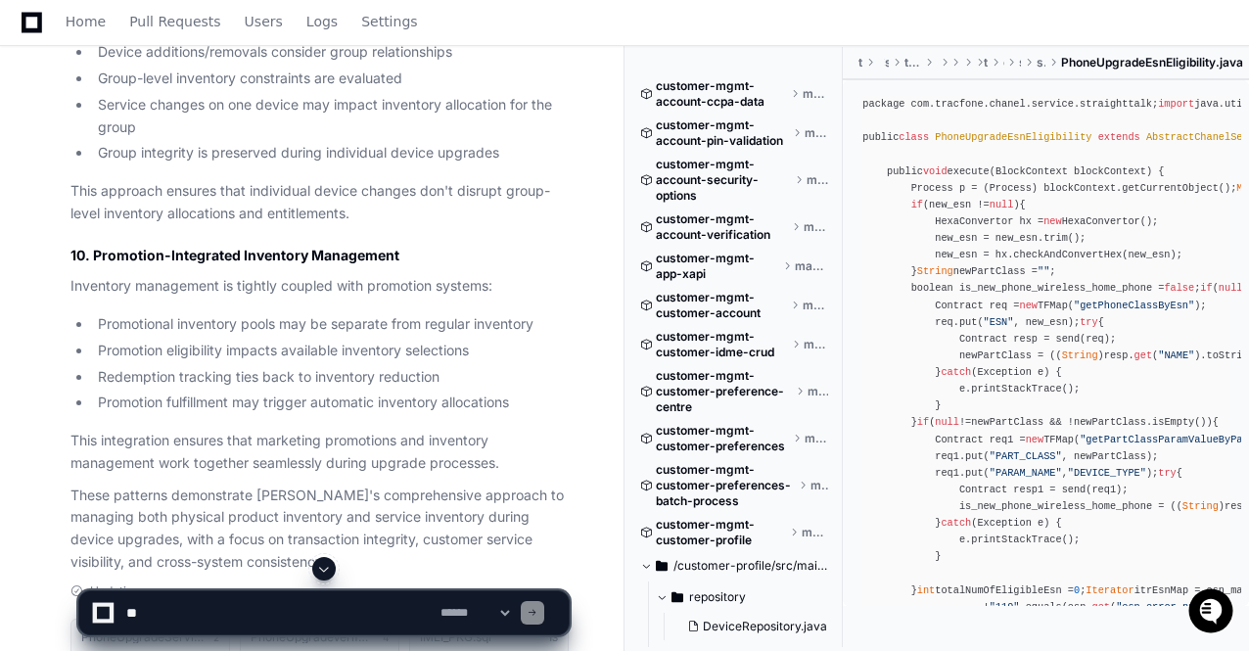
click at [323, 569] on span at bounding box center [324, 569] width 16 height 16
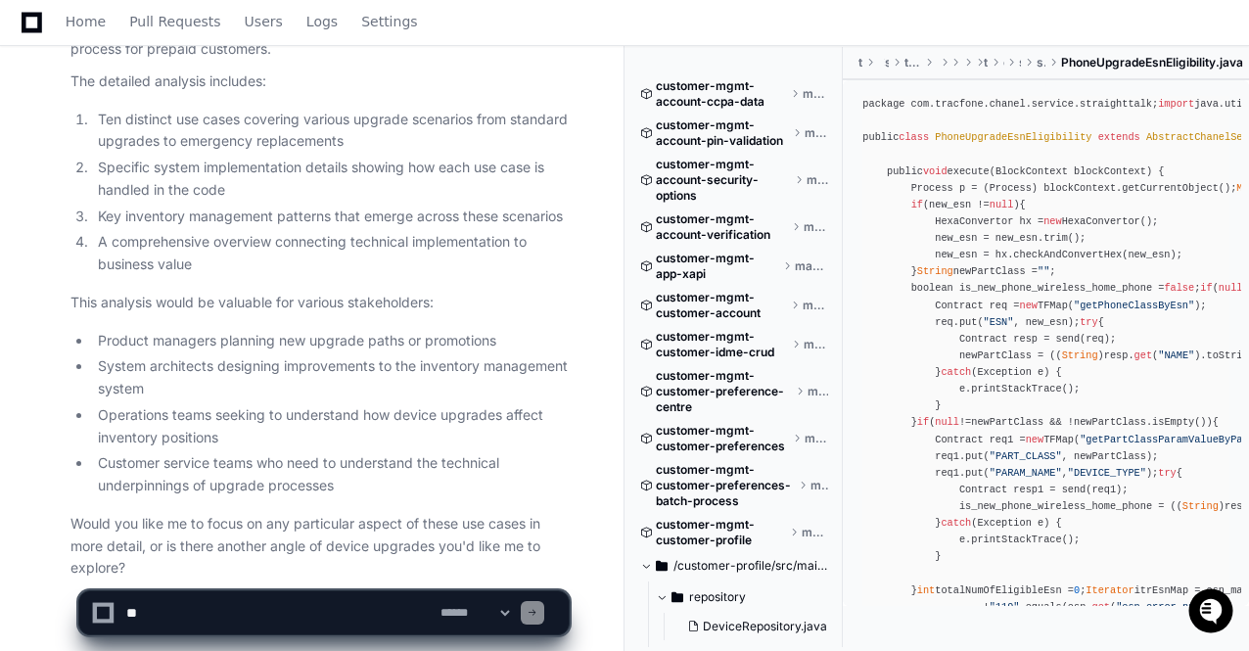
click at [213, 513] on p "Would you like me to focus on any particular aspect of these use cases in more …" at bounding box center [319, 546] width 498 height 67
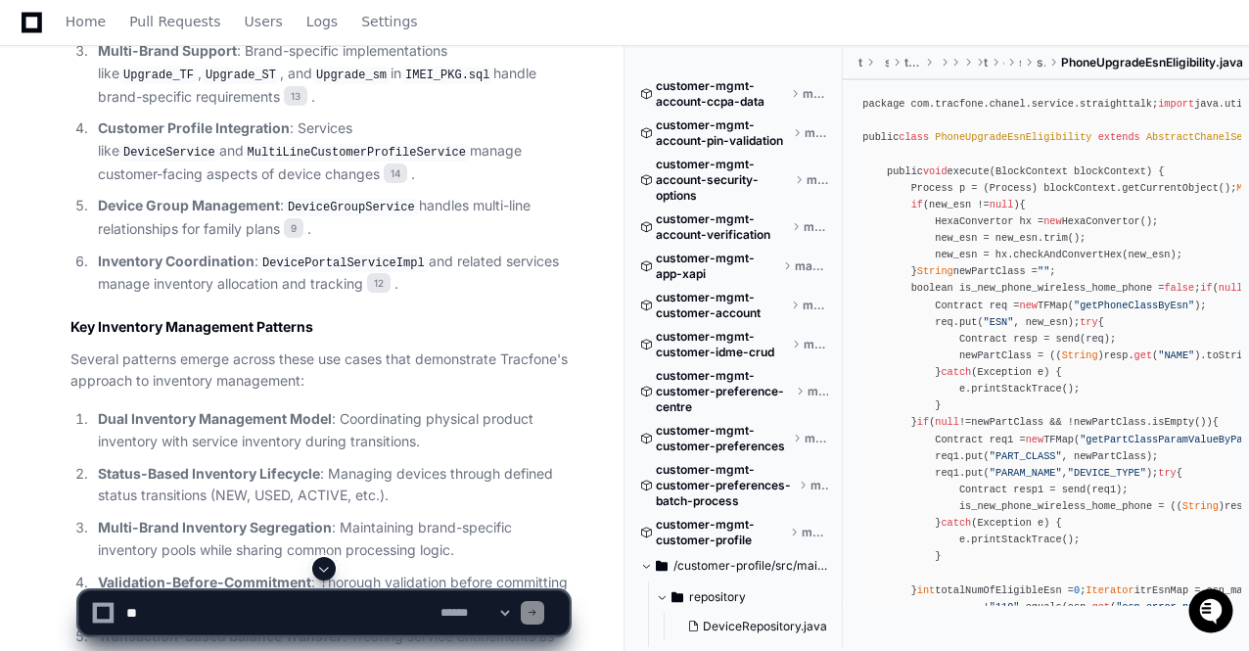
scroll to position [15323, 0]
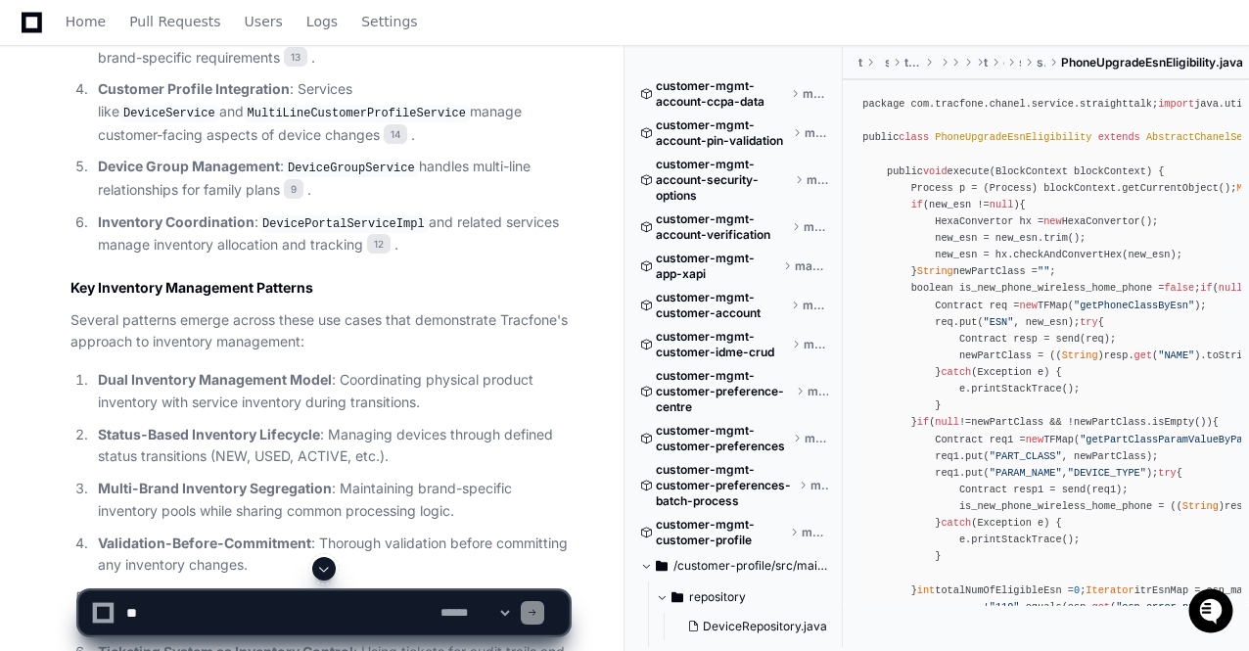
click at [326, 570] on span at bounding box center [324, 569] width 16 height 16
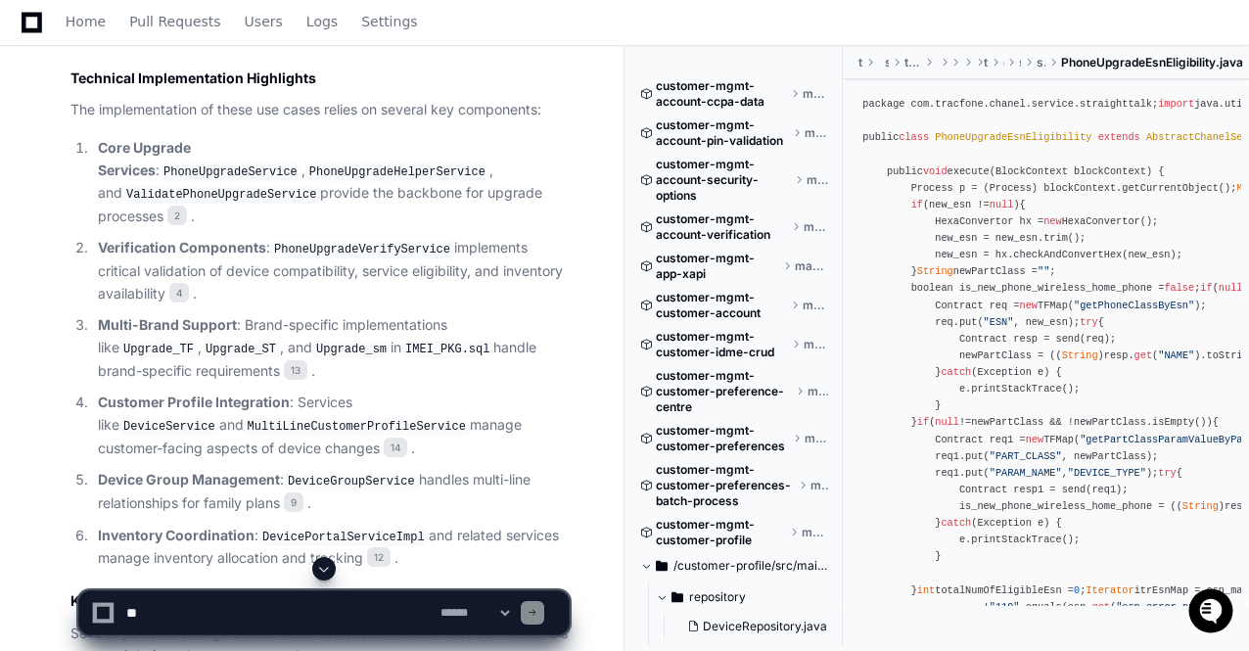
scroll to position [14971, 0]
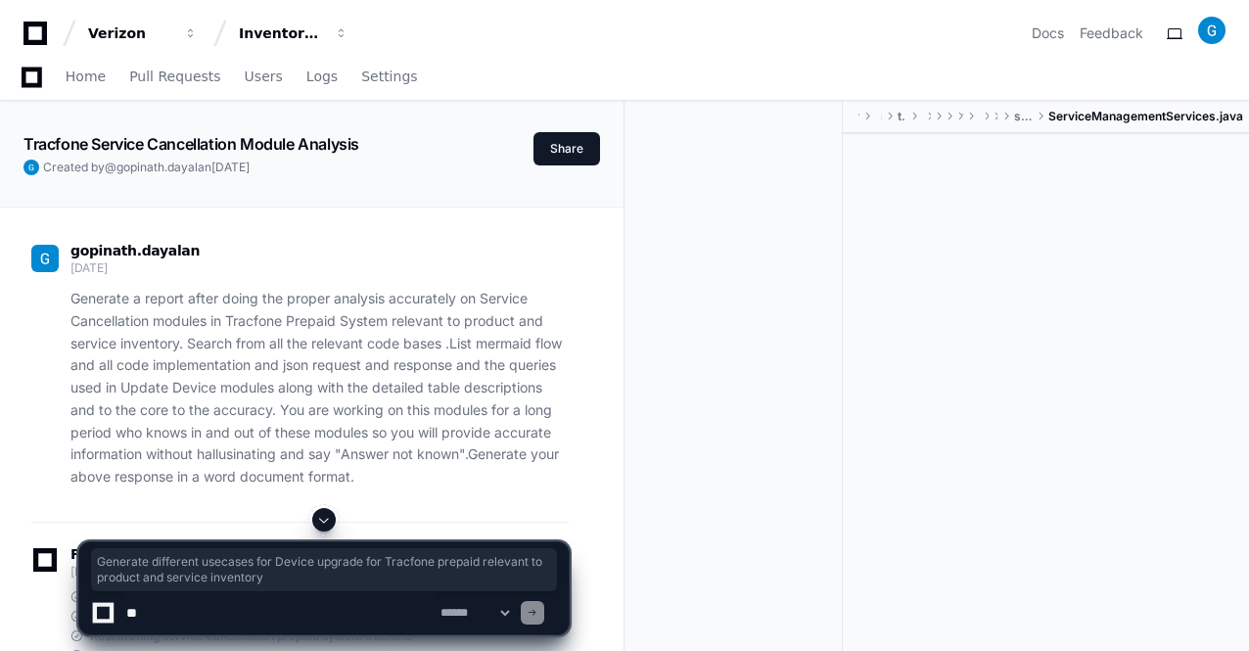
scroll to position [57633, 0]
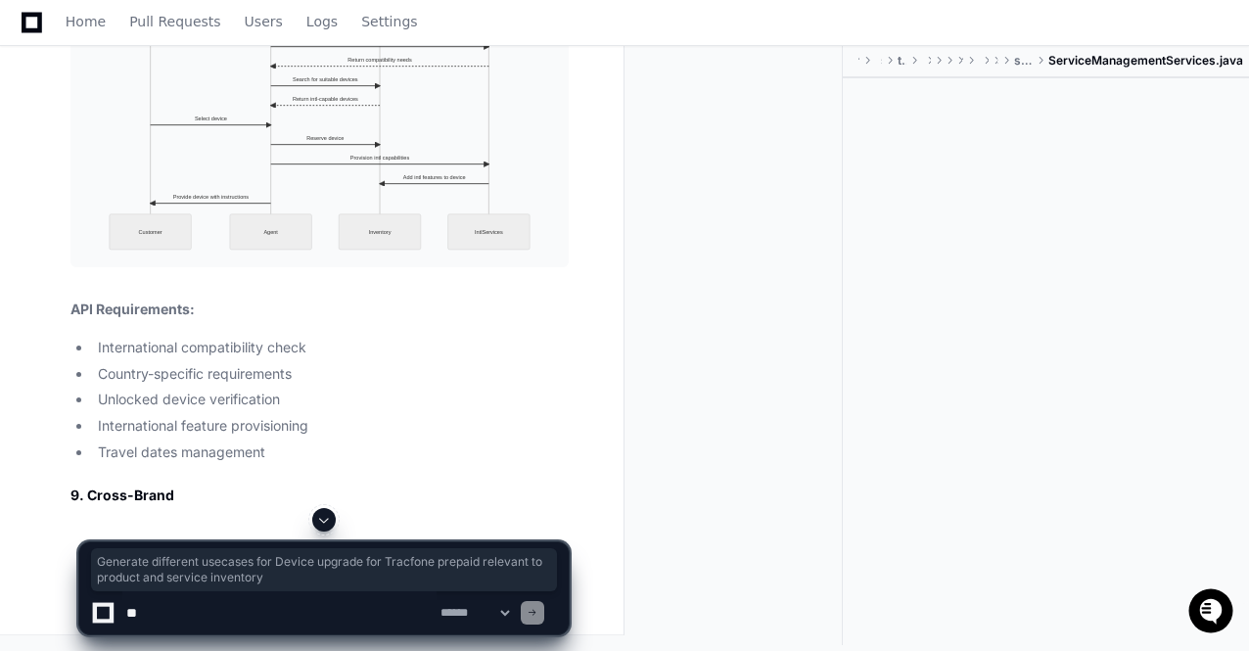
click at [323, 524] on span at bounding box center [324, 520] width 16 height 16
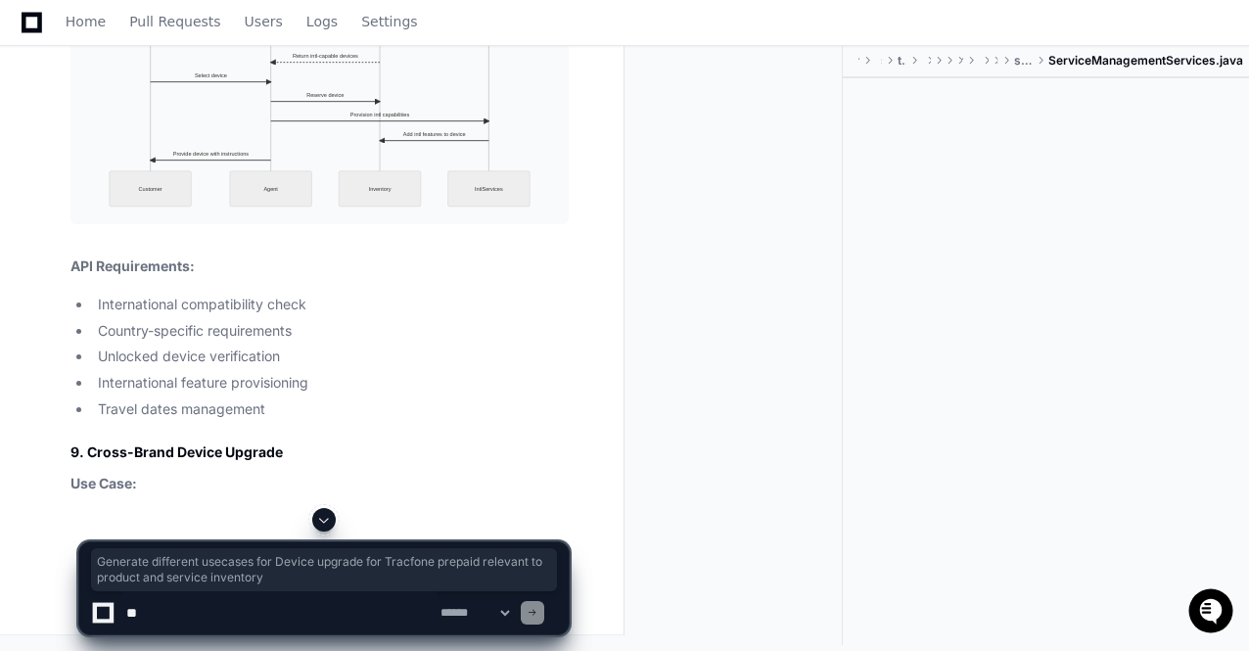
scroll to position [0, 0]
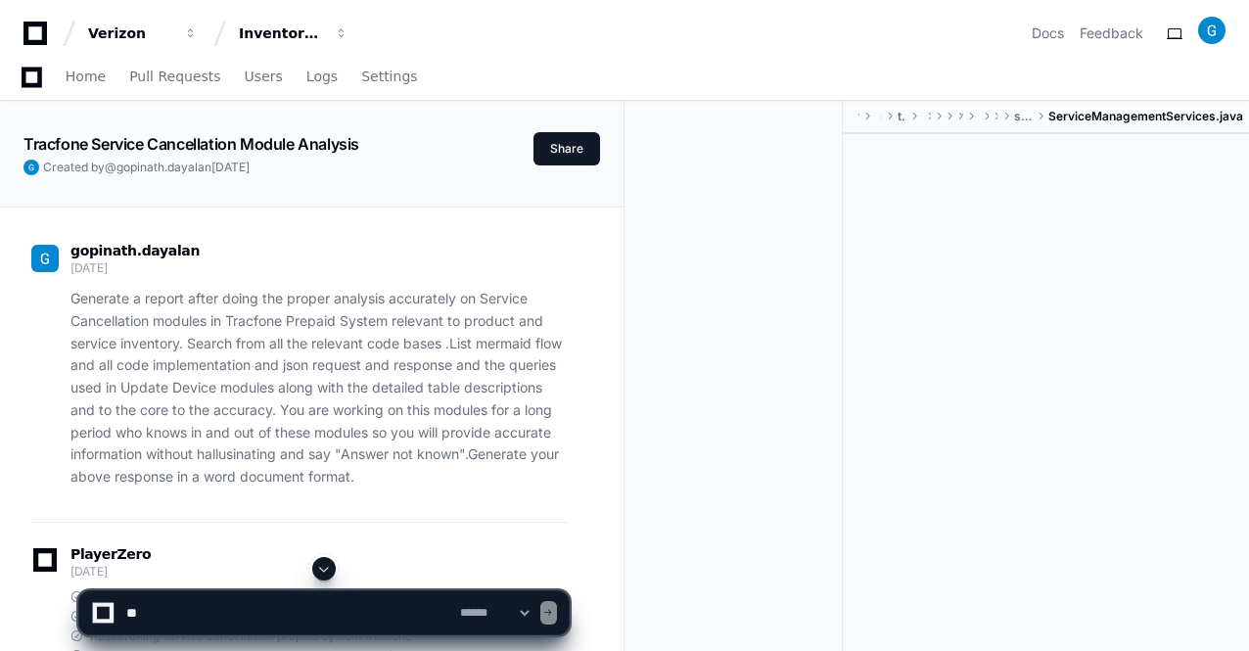
click at [327, 572] on span at bounding box center [324, 569] width 16 height 16
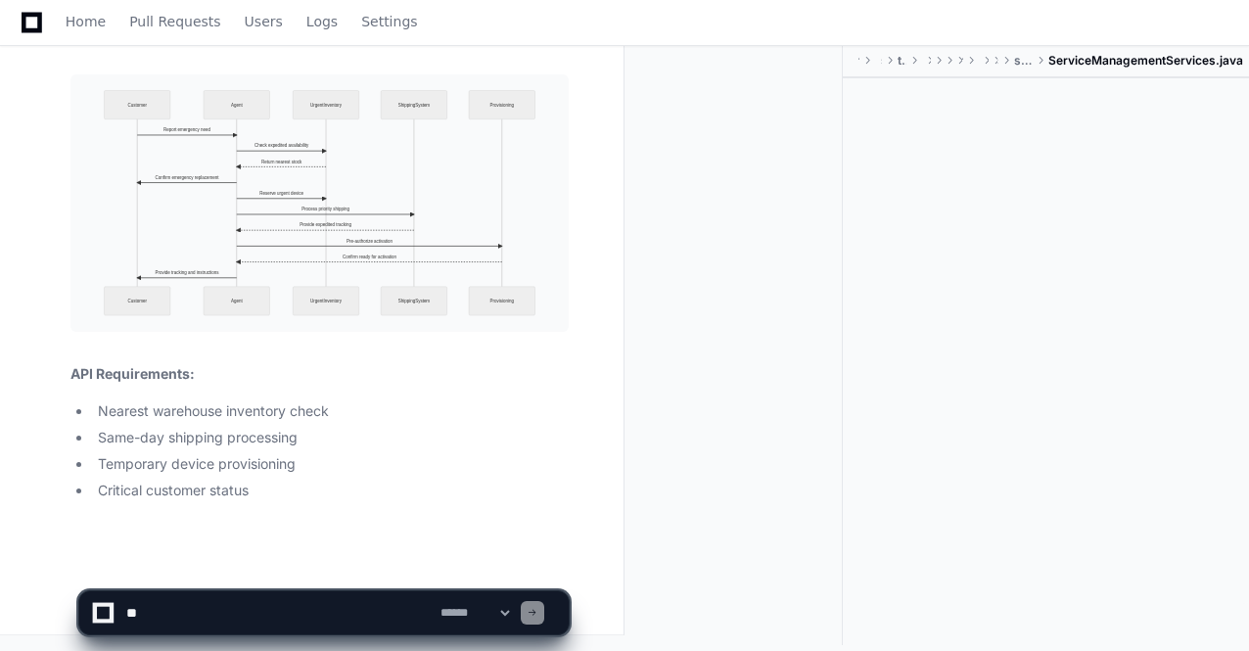
click at [327, 572] on app-app-chat-input "**********" at bounding box center [323, 596] width 491 height 78
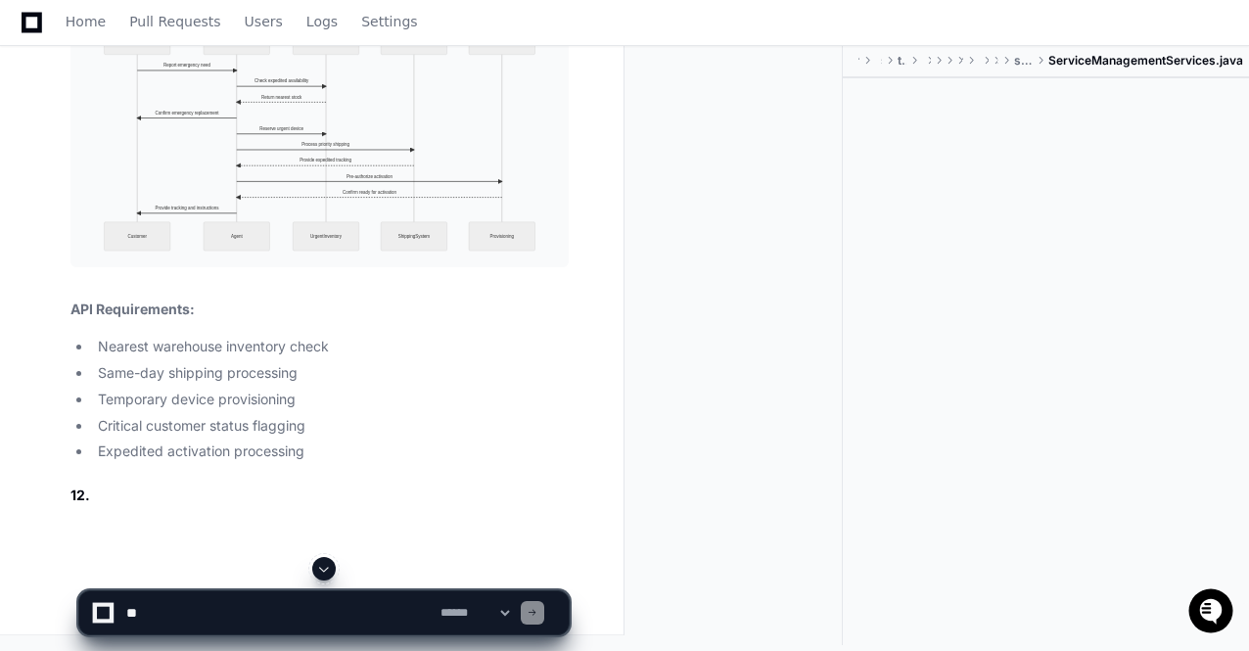
click at [327, 572] on span at bounding box center [324, 569] width 16 height 16
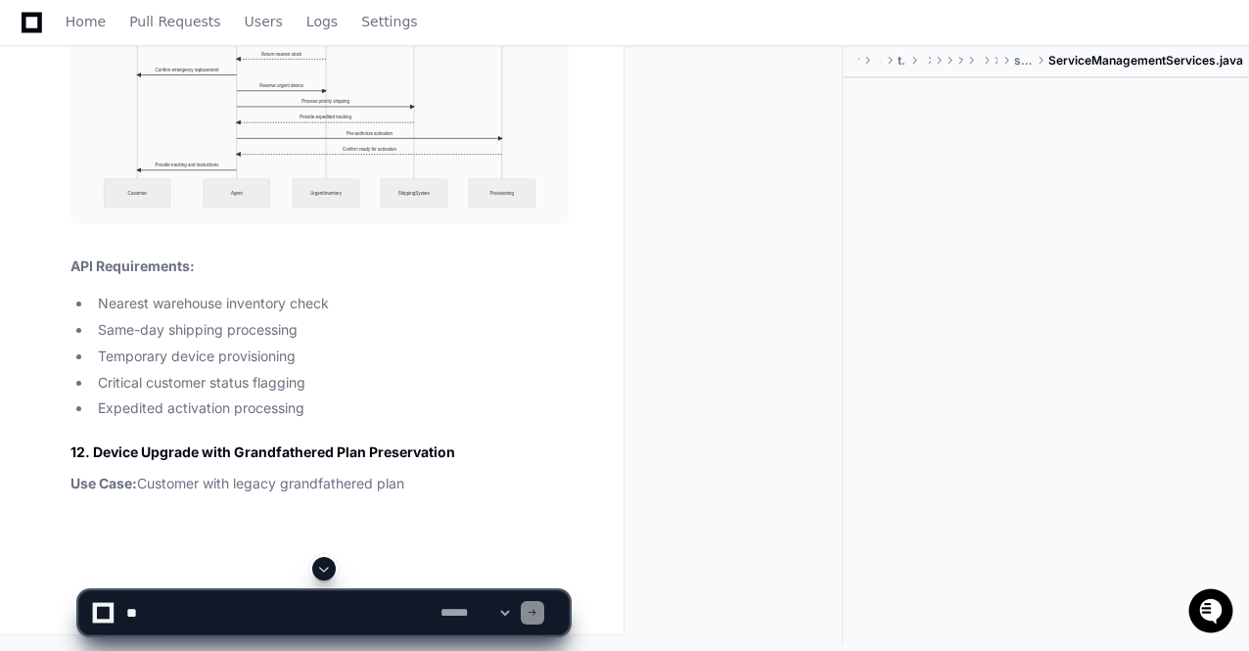
click at [327, 572] on span at bounding box center [324, 569] width 16 height 16
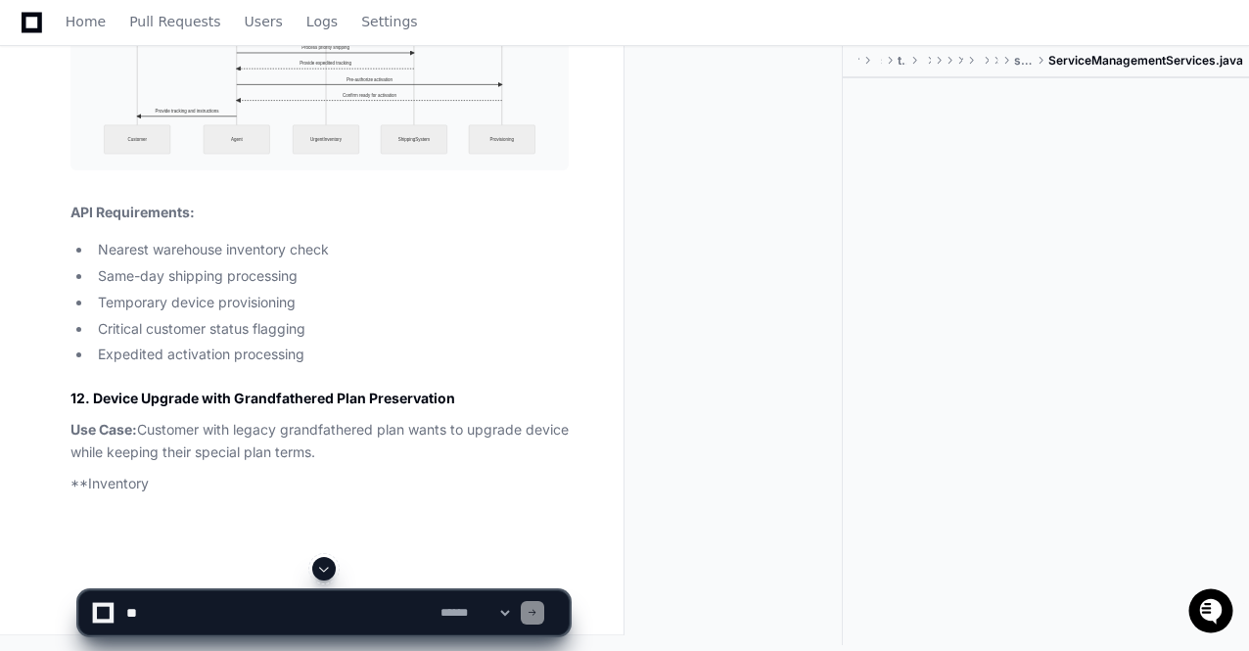
click at [327, 572] on span at bounding box center [324, 569] width 16 height 16
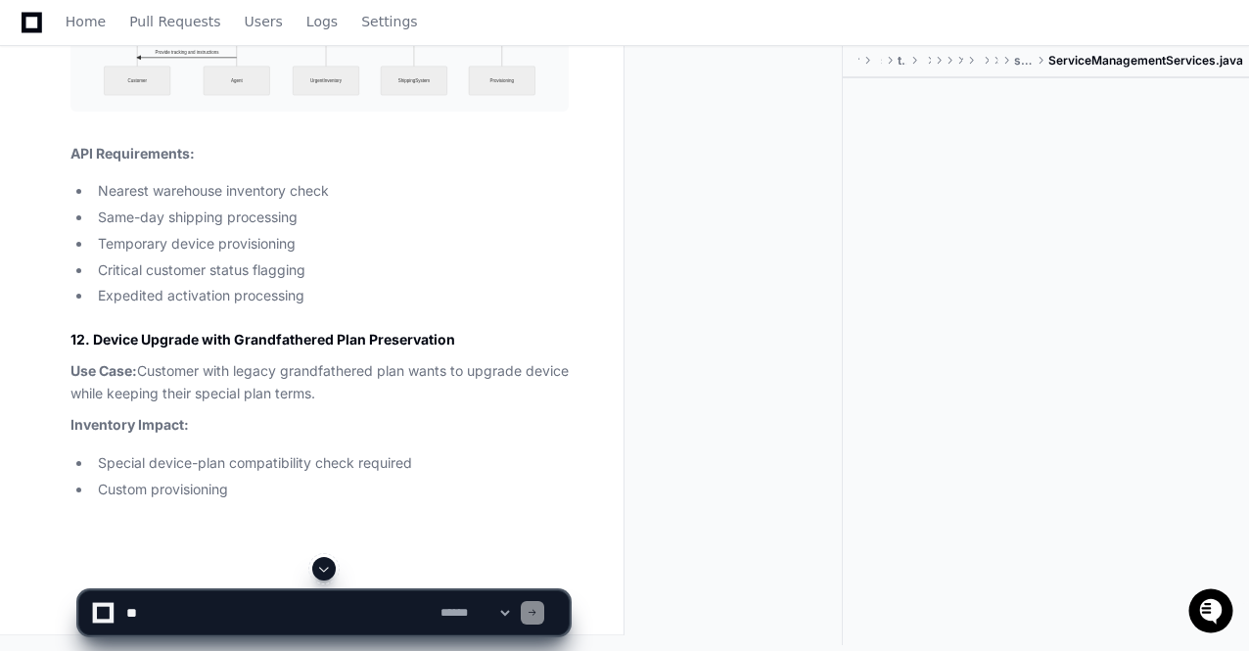
click at [327, 572] on span at bounding box center [324, 569] width 16 height 16
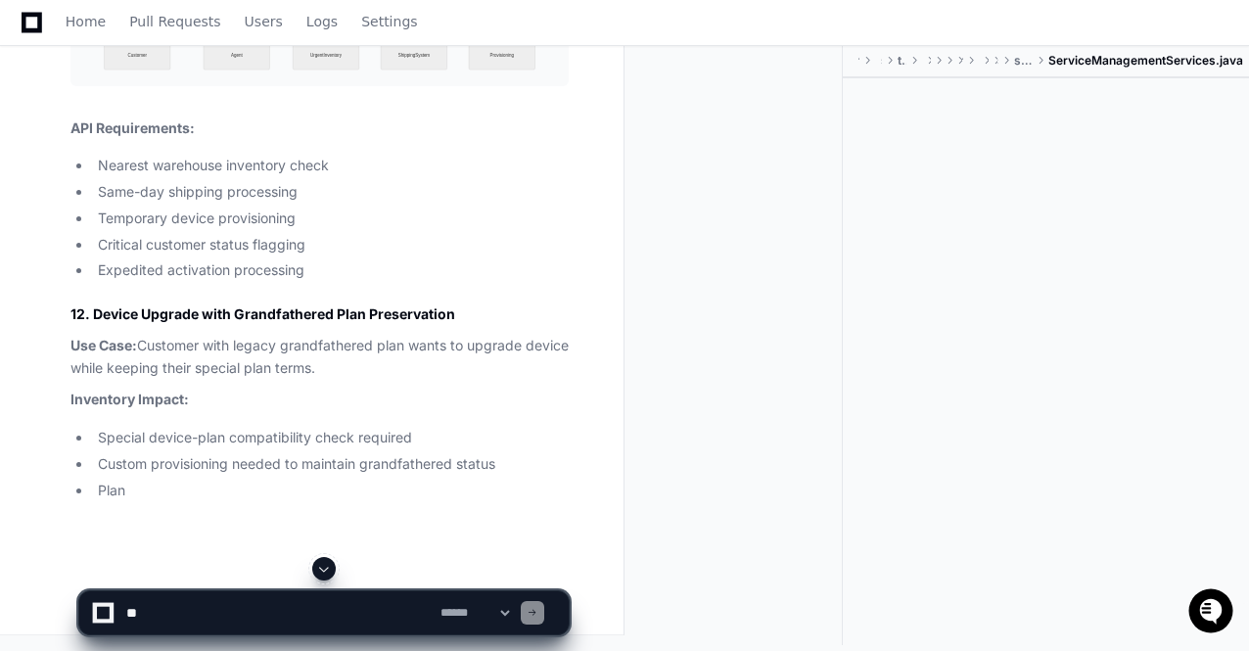
click at [327, 572] on span at bounding box center [324, 569] width 16 height 16
click at [327, 572] on app-app-chat-input "**********" at bounding box center [323, 596] width 491 height 78
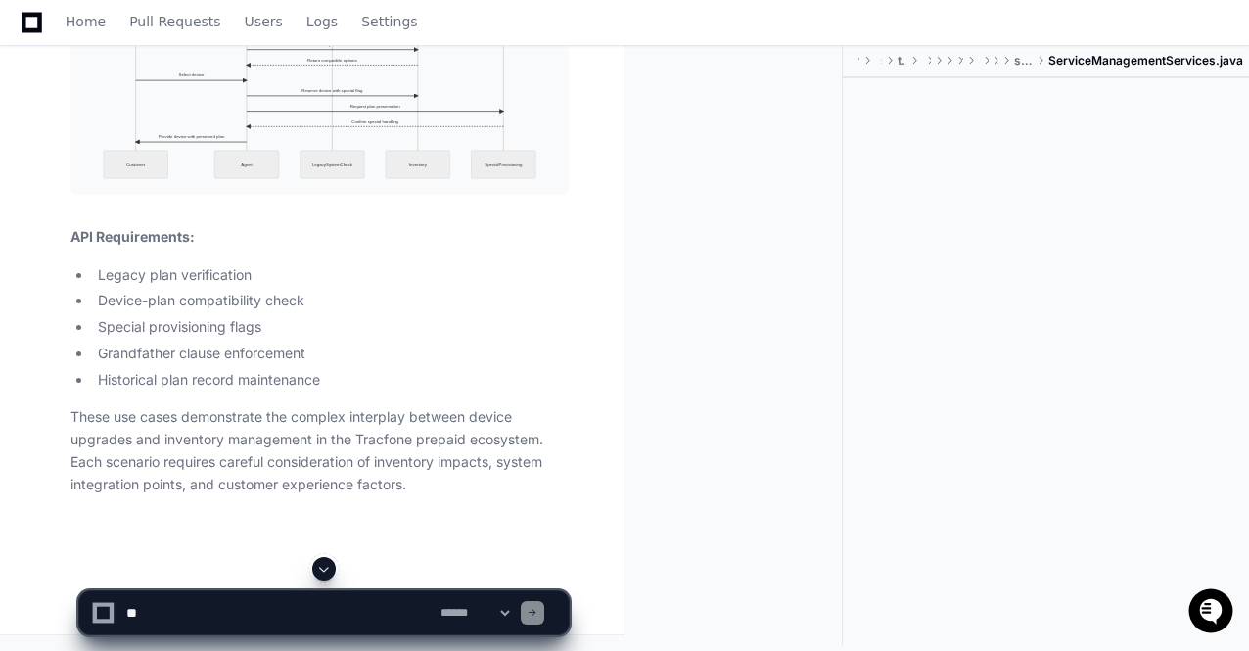
scroll to position [60327, 0]
click at [325, 572] on span at bounding box center [324, 569] width 16 height 16
click at [386, 453] on p "These use cases demonstrate the complex interplay between device upgrades and i…" at bounding box center [319, 450] width 498 height 89
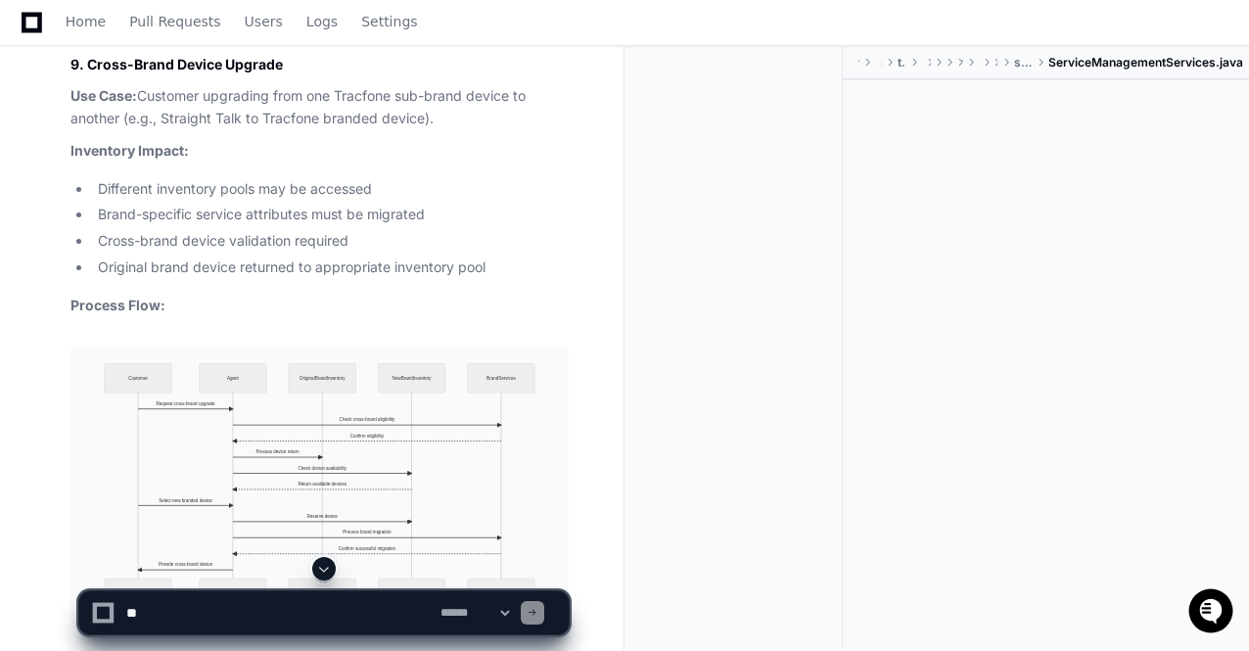
scroll to position [56374, 0]
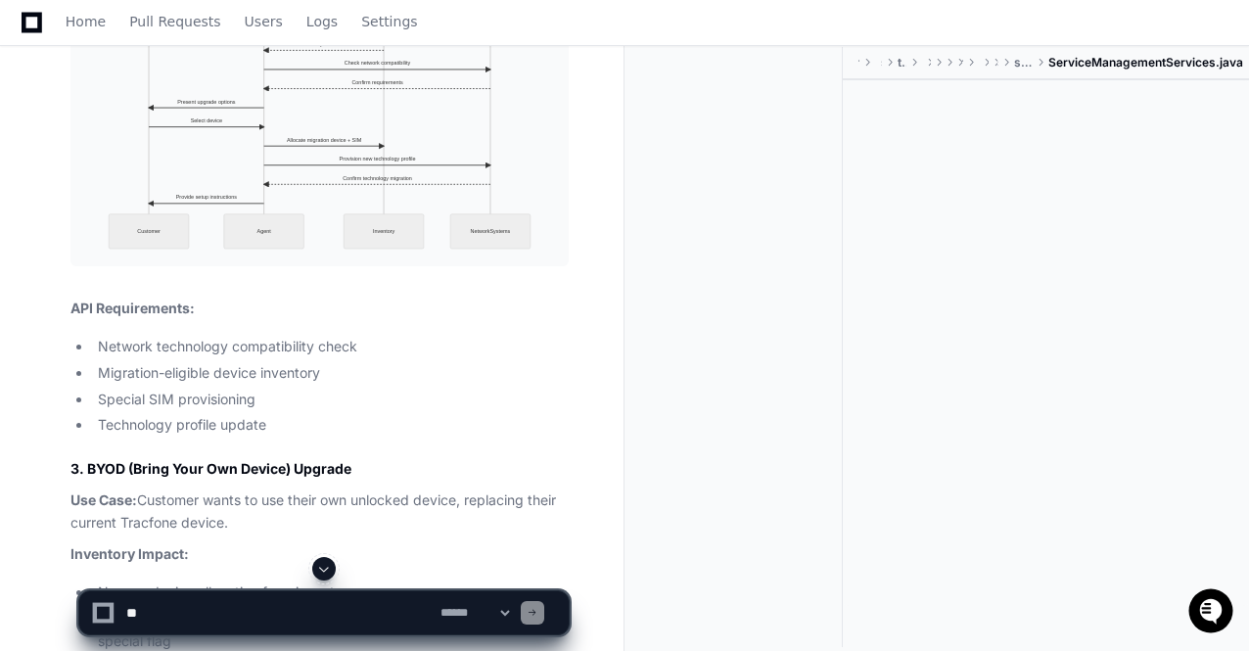
scroll to position [51051, 0]
